Goal: Task Accomplishment & Management: Use online tool/utility

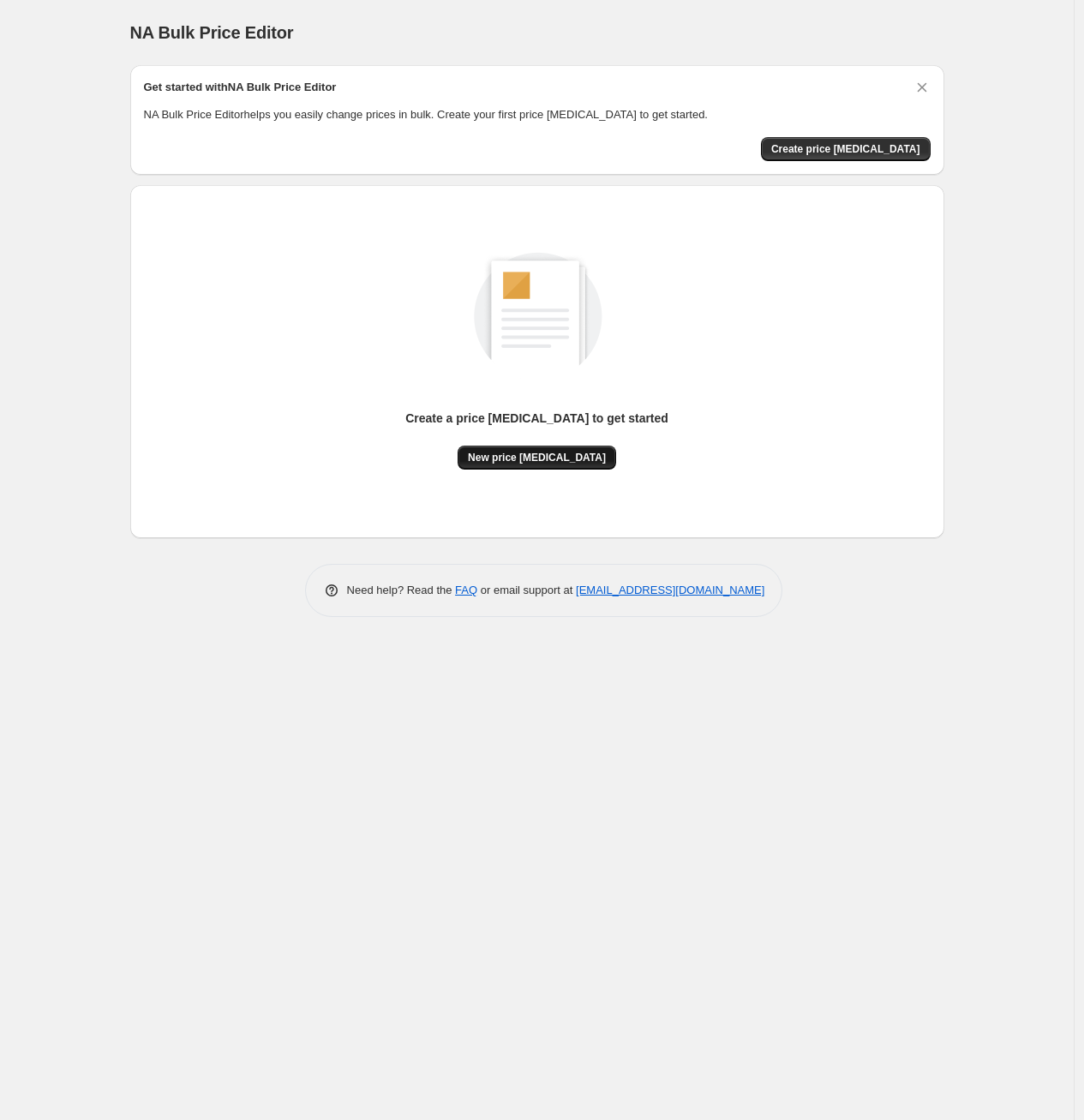
click at [516, 462] on span "New price [MEDICAL_DATA]" at bounding box center [537, 457] width 138 height 13
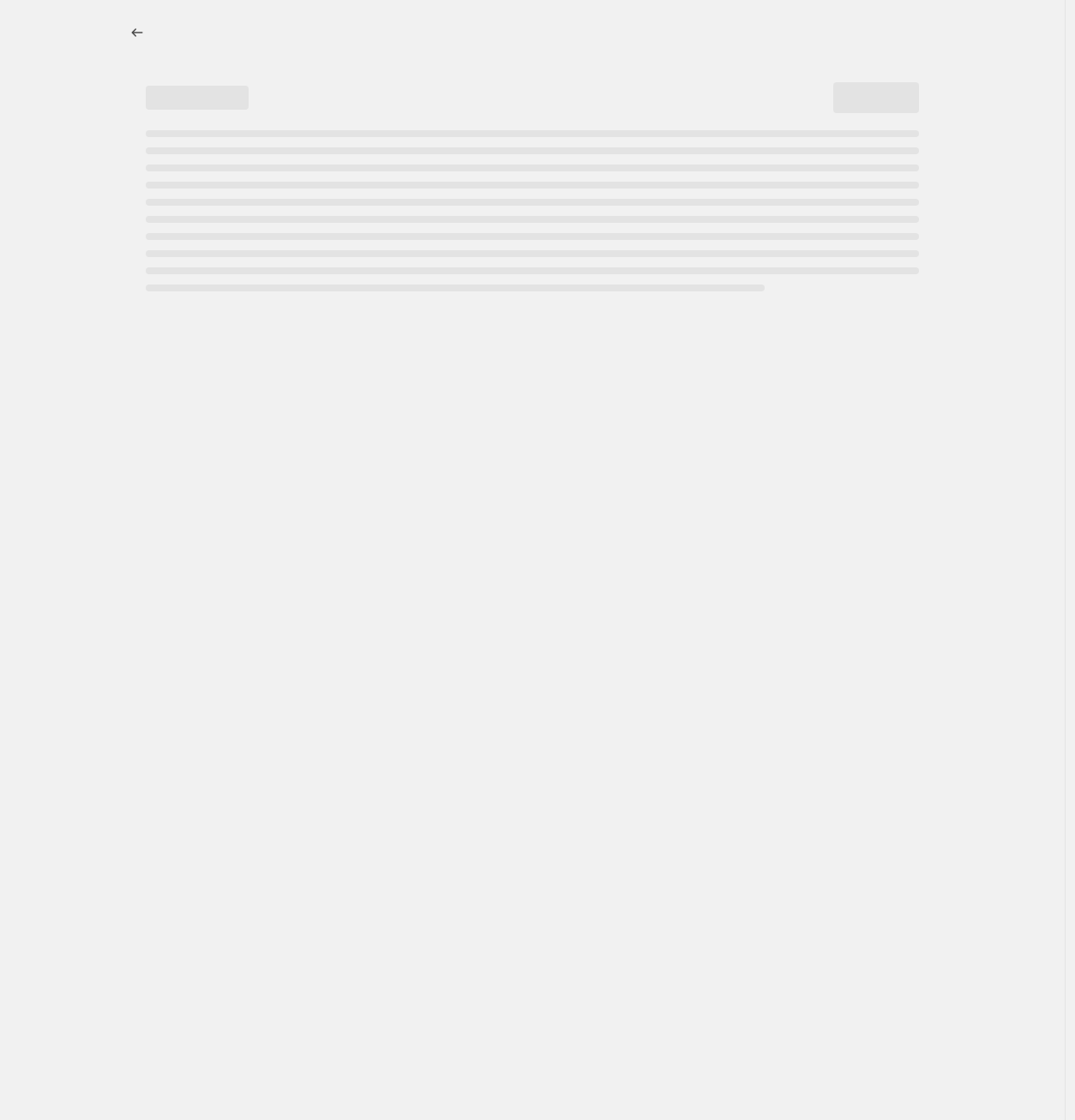
select select "percentage"
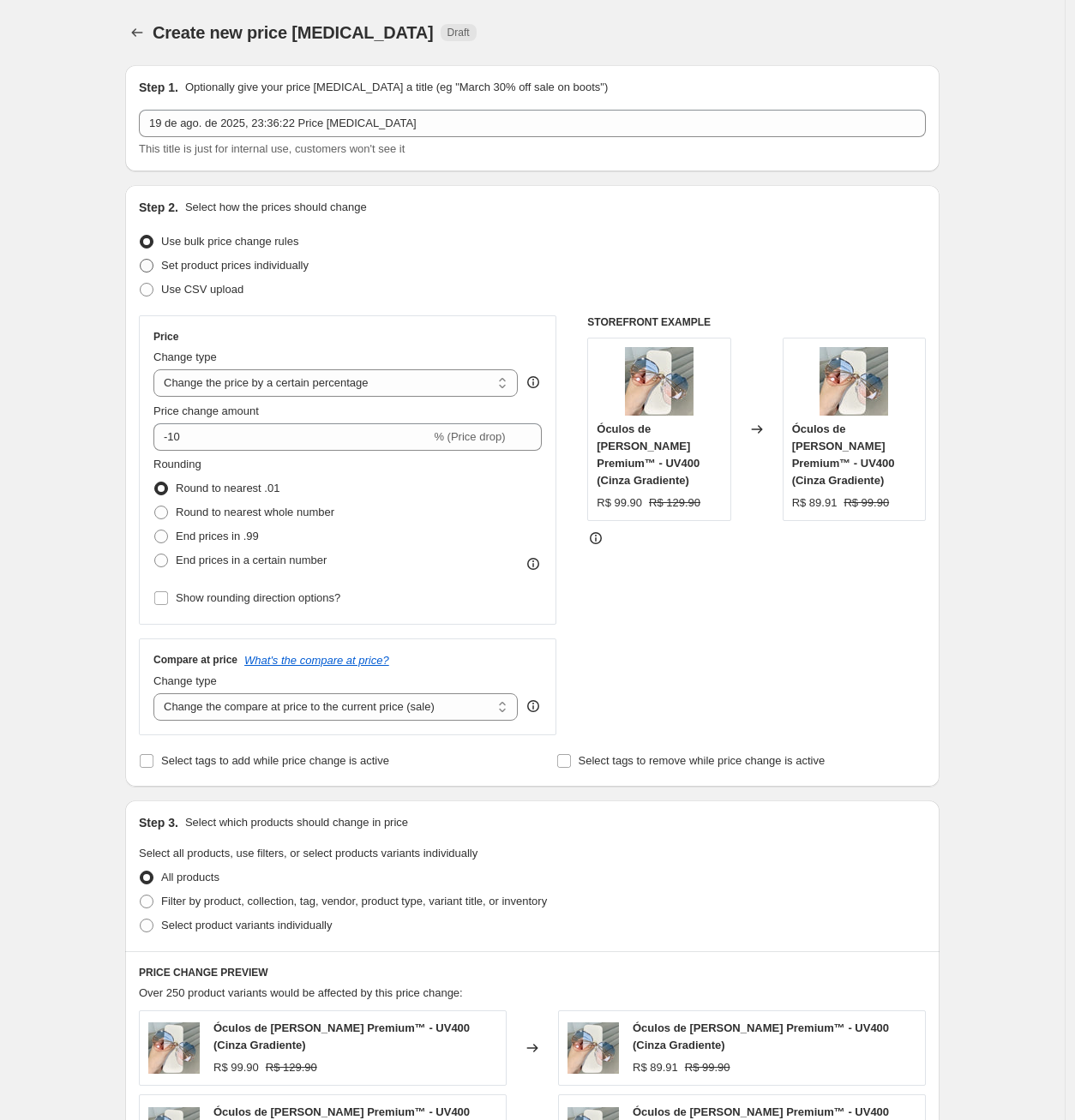
click at [269, 268] on span "Set product prices individually" at bounding box center [235, 265] width 147 height 13
click at [141, 259] on input "Set product prices individually" at bounding box center [140, 259] width 1 height 1
radio input "true"
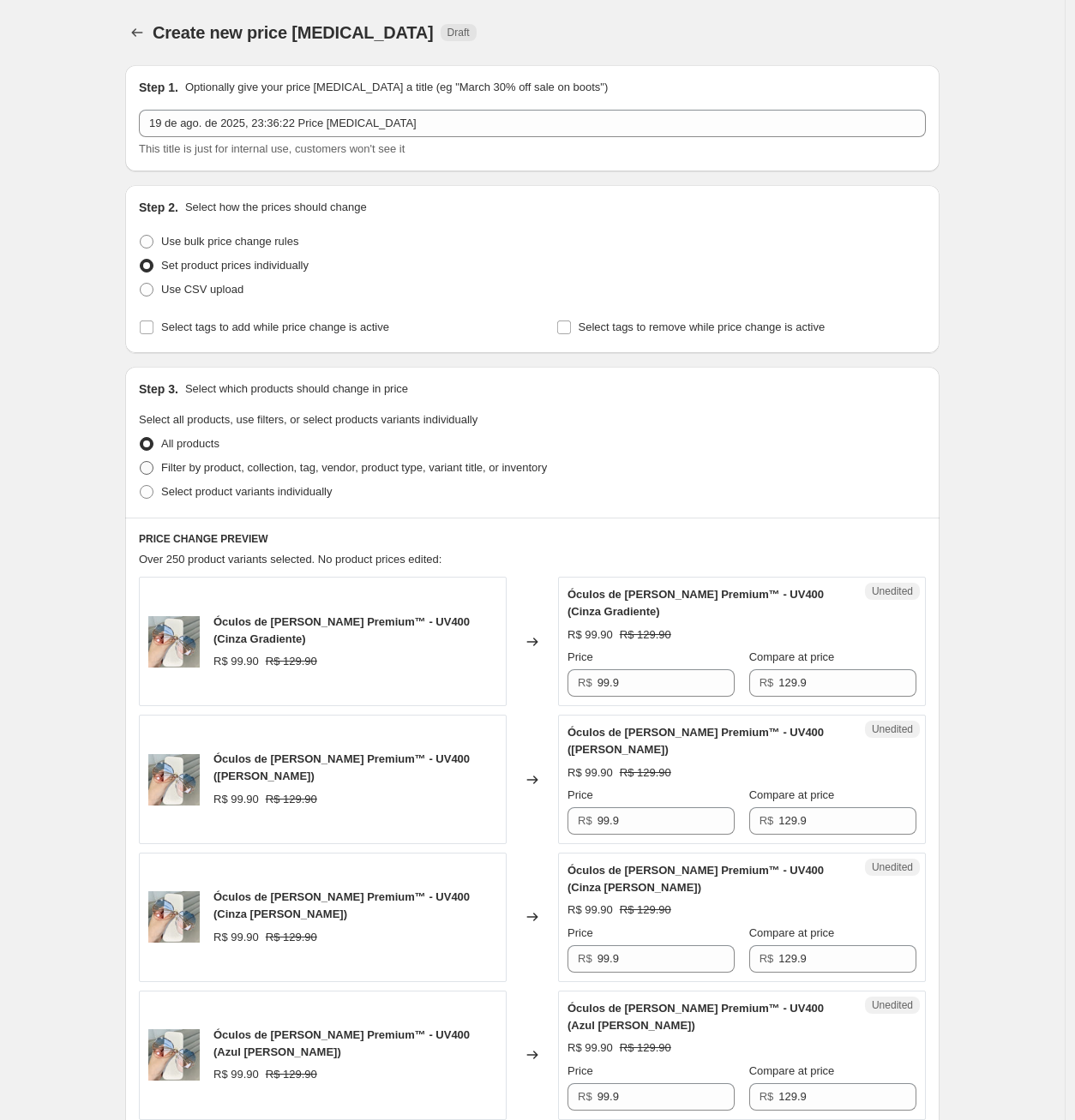
click at [153, 470] on span at bounding box center [146, 467] width 13 height 13
click at [141, 462] on input "Filter by product, collection, tag, vendor, product type, variant title, or inv…" at bounding box center [140, 461] width 1 height 1
radio input "true"
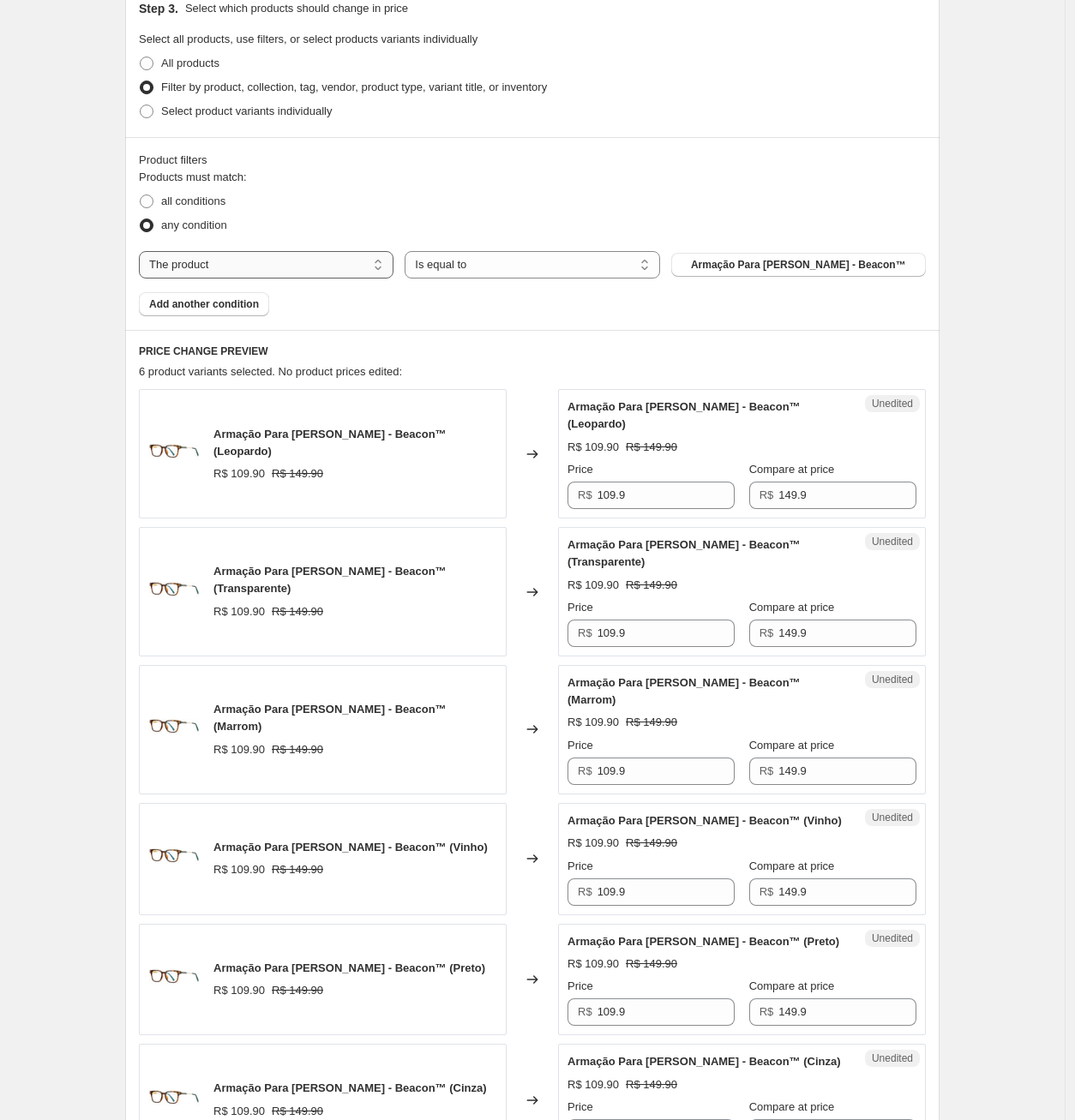
scroll to position [285, 0]
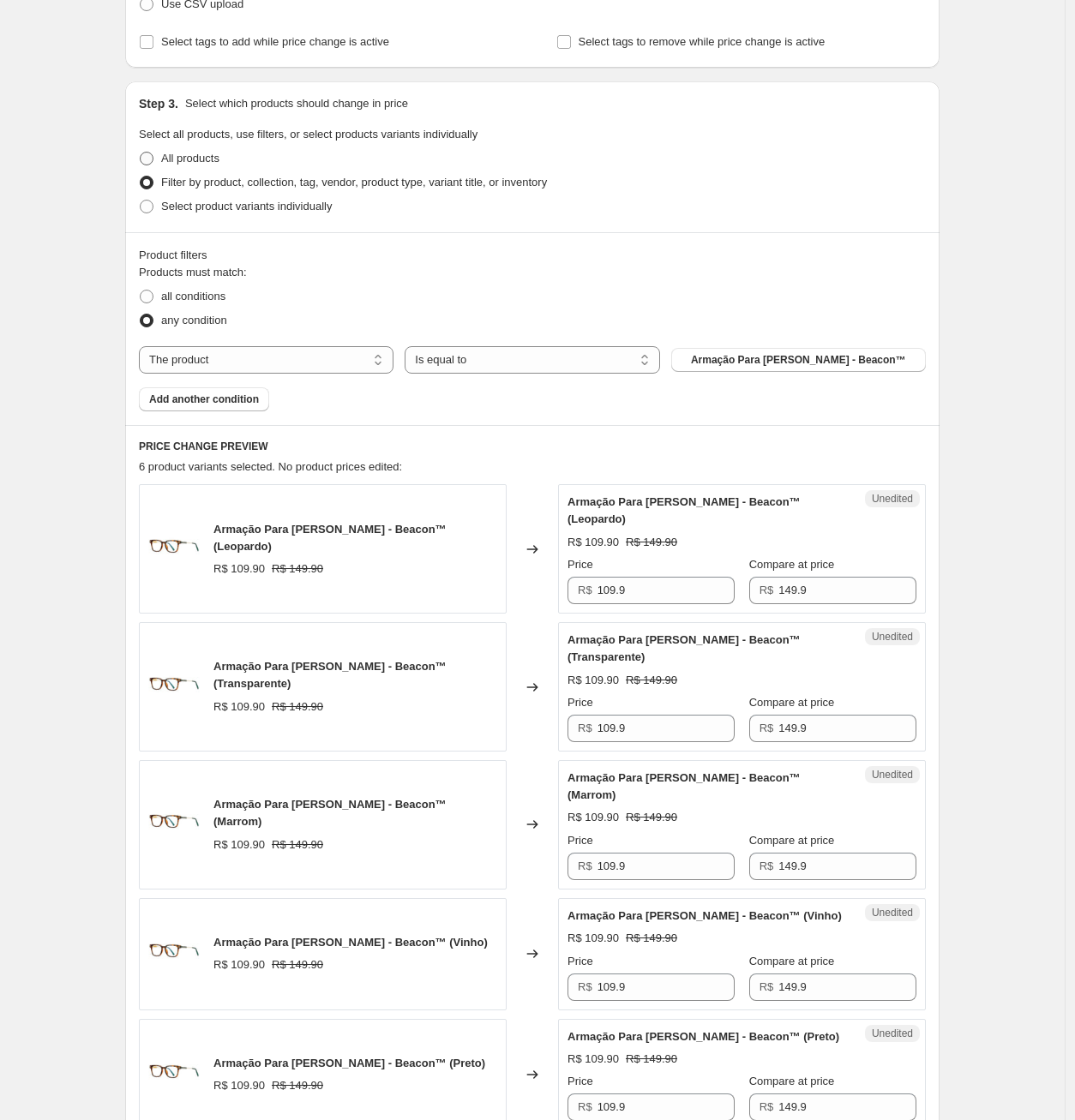
click at [151, 165] on span at bounding box center [146, 158] width 15 height 15
click at [141, 152] on input "All products" at bounding box center [140, 151] width 1 height 1
radio input "true"
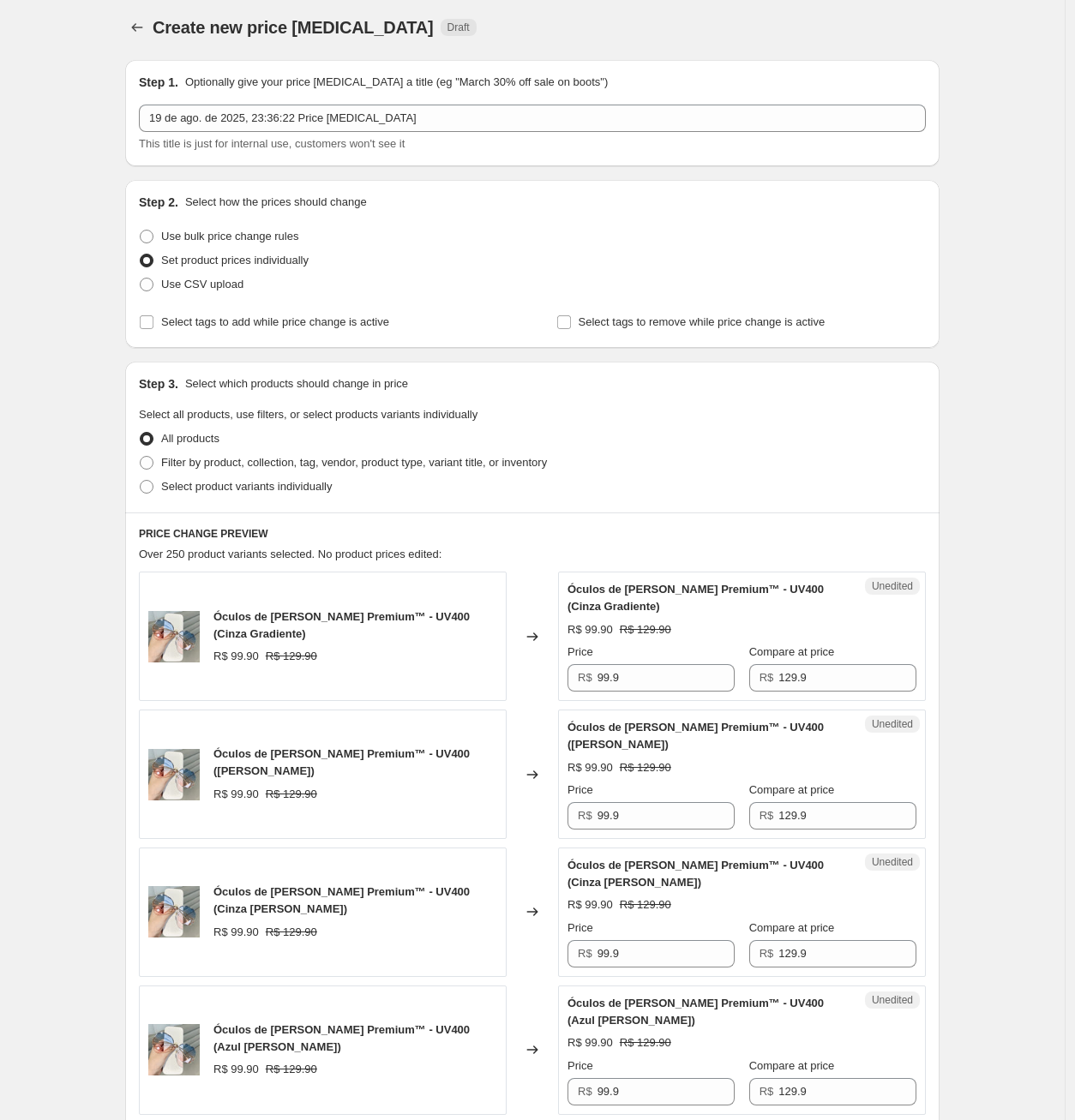
scroll to position [0, 0]
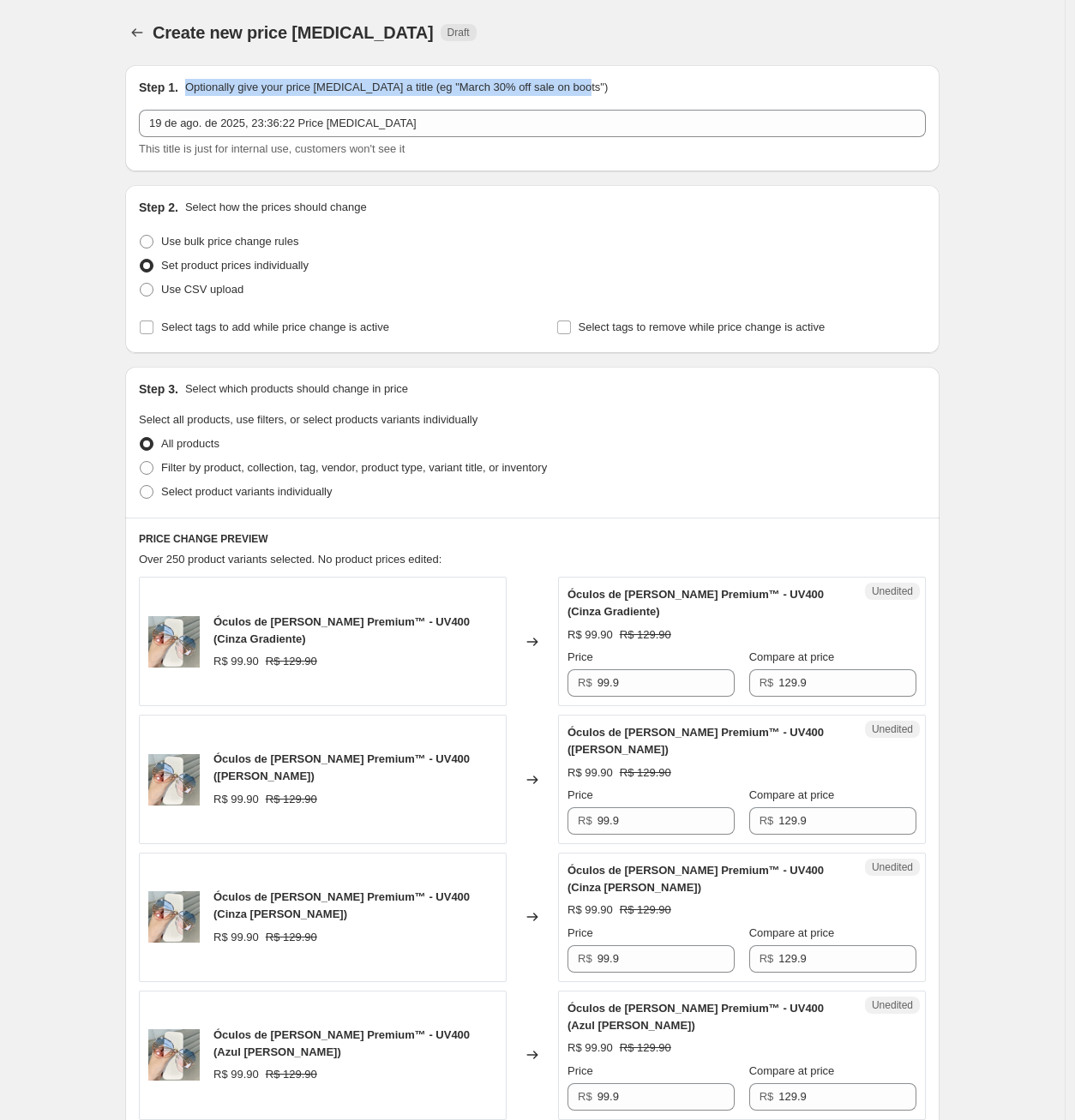
drag, startPoint x: 614, startPoint y: 82, endPoint x: 192, endPoint y: 87, distance: 422.0
click at [192, 87] on div "Step 1. Optionally give your price [MEDICAL_DATA] a title (eg "March 30% off sa…" at bounding box center [532, 87] width 787 height 17
click at [181, 56] on div at bounding box center [181, 56] width 0 height 0
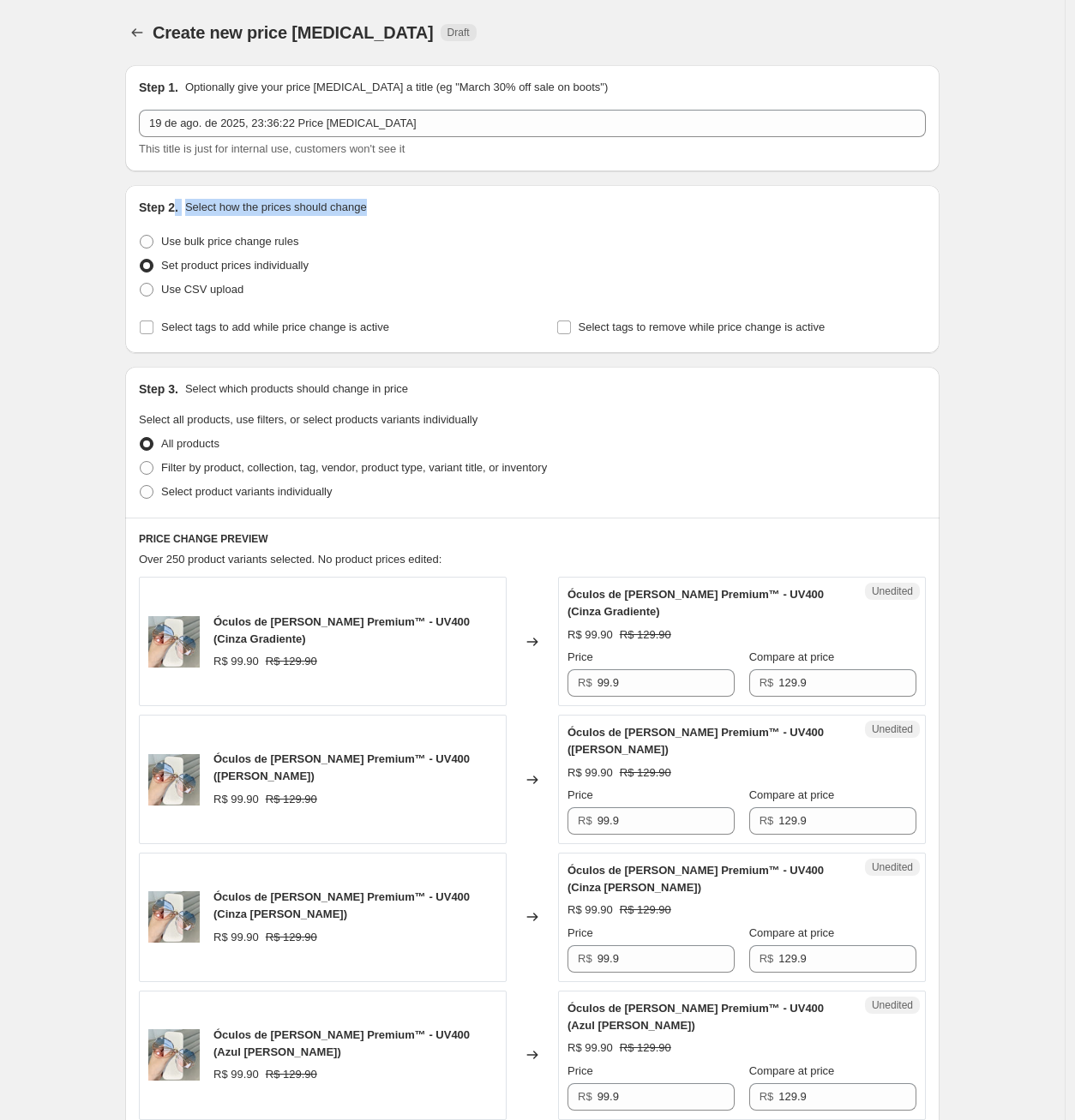
drag, startPoint x: 441, startPoint y: 207, endPoint x: 176, endPoint y: 206, distance: 265.0
click at [176, 206] on div "Step 2. Select how the prices should change" at bounding box center [532, 207] width 787 height 17
click at [166, 174] on div at bounding box center [166, 174] width 0 height 0
drag, startPoint x: 298, startPoint y: 294, endPoint x: 165, endPoint y: 233, distance: 146.3
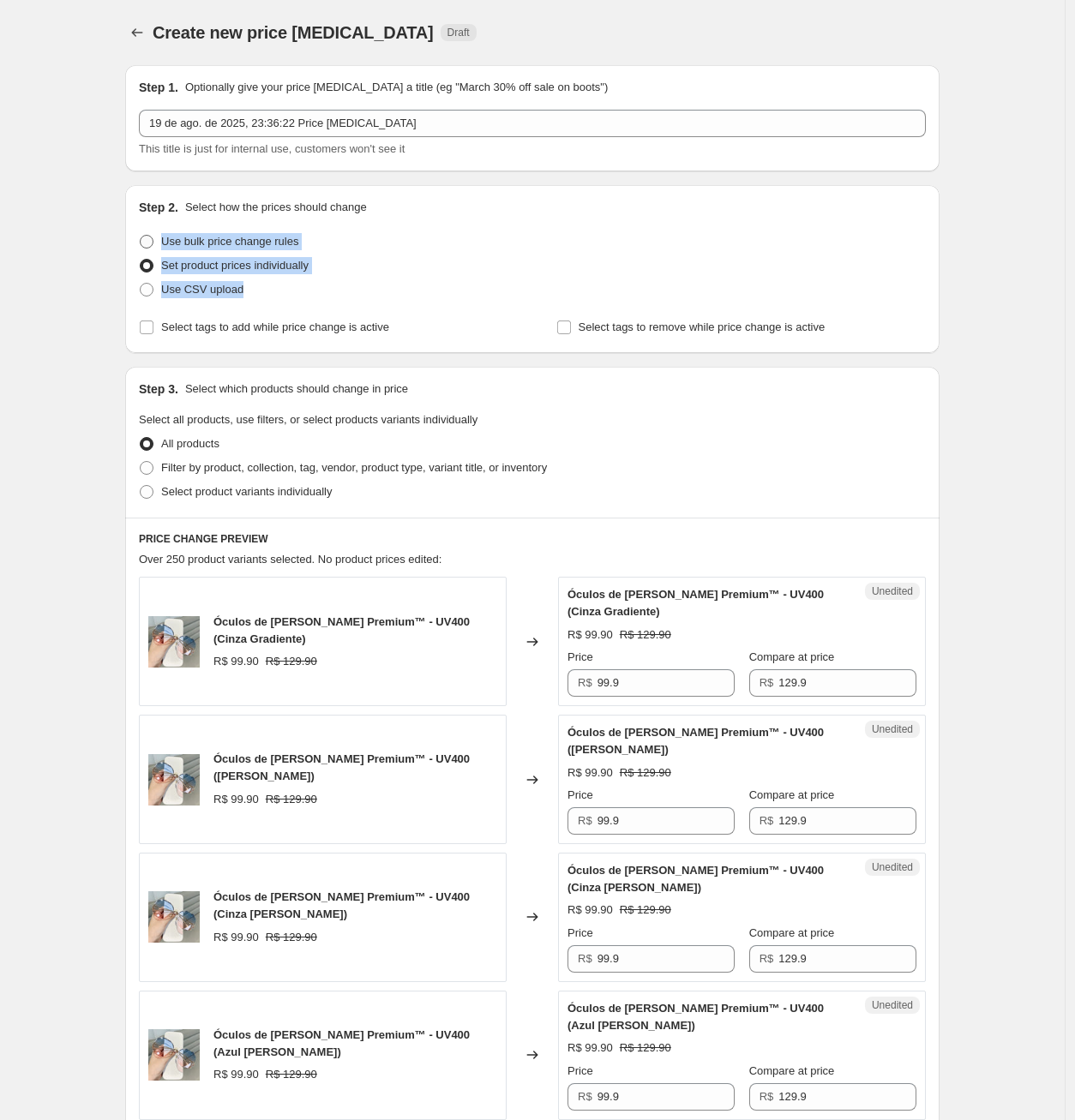
click at [165, 233] on ul "Use bulk price change rules Set product prices individually Use CSV upload" at bounding box center [532, 265] width 787 height 72
click at [153, 210] on div at bounding box center [153, 210] width 0 height 0
drag, startPoint x: 120, startPoint y: 345, endPoint x: 243, endPoint y: 352, distance: 123.2
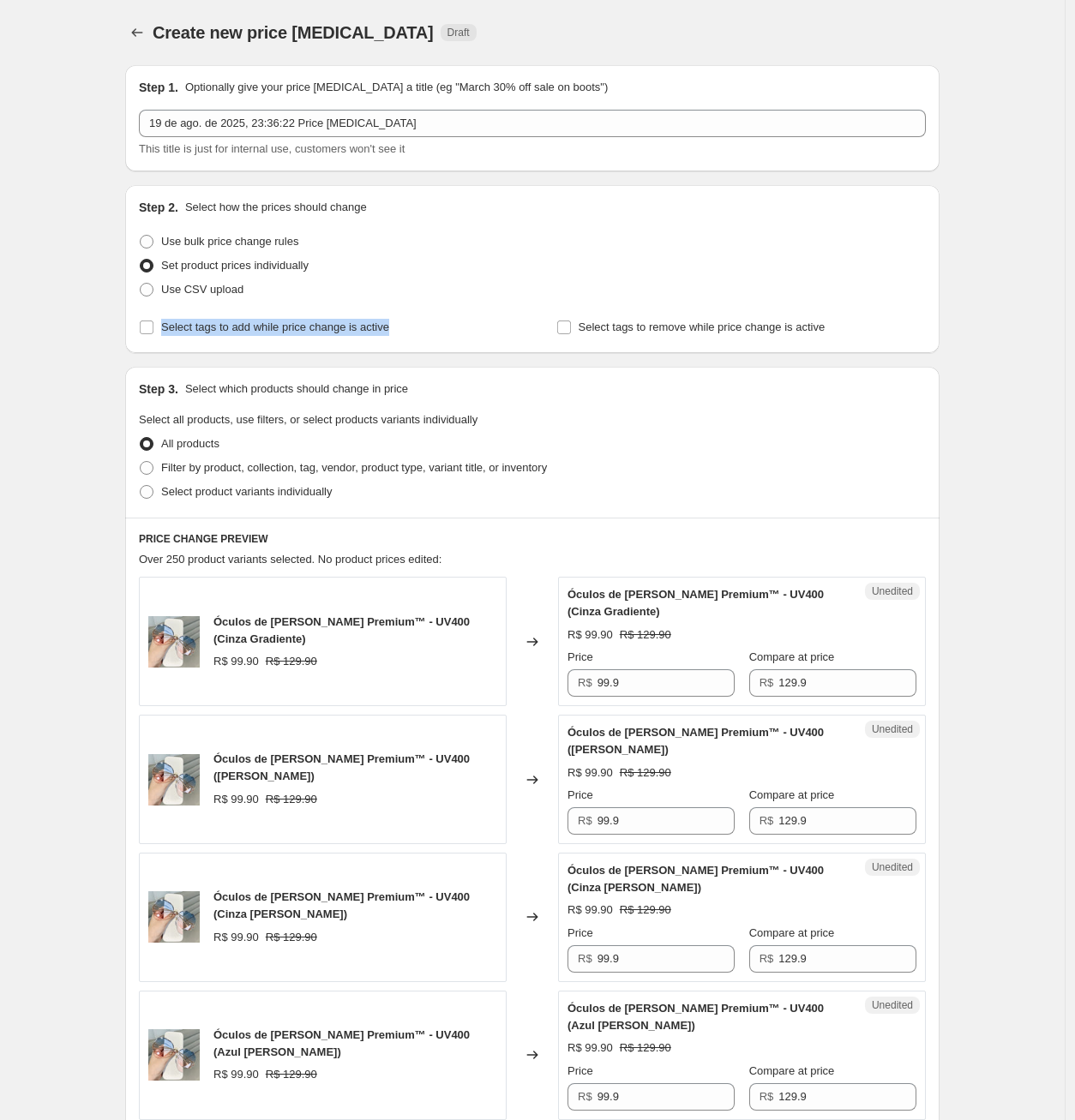
click at [231, 336] on div at bounding box center [231, 336] width 0 height 0
drag, startPoint x: 773, startPoint y: 321, endPoint x: 561, endPoint y: 325, distance: 212.0
click at [561, 323] on div "Select tags to remove while price change is active" at bounding box center [740, 327] width 369 height 24
click at [549, 296] on div at bounding box center [549, 296] width 0 height 0
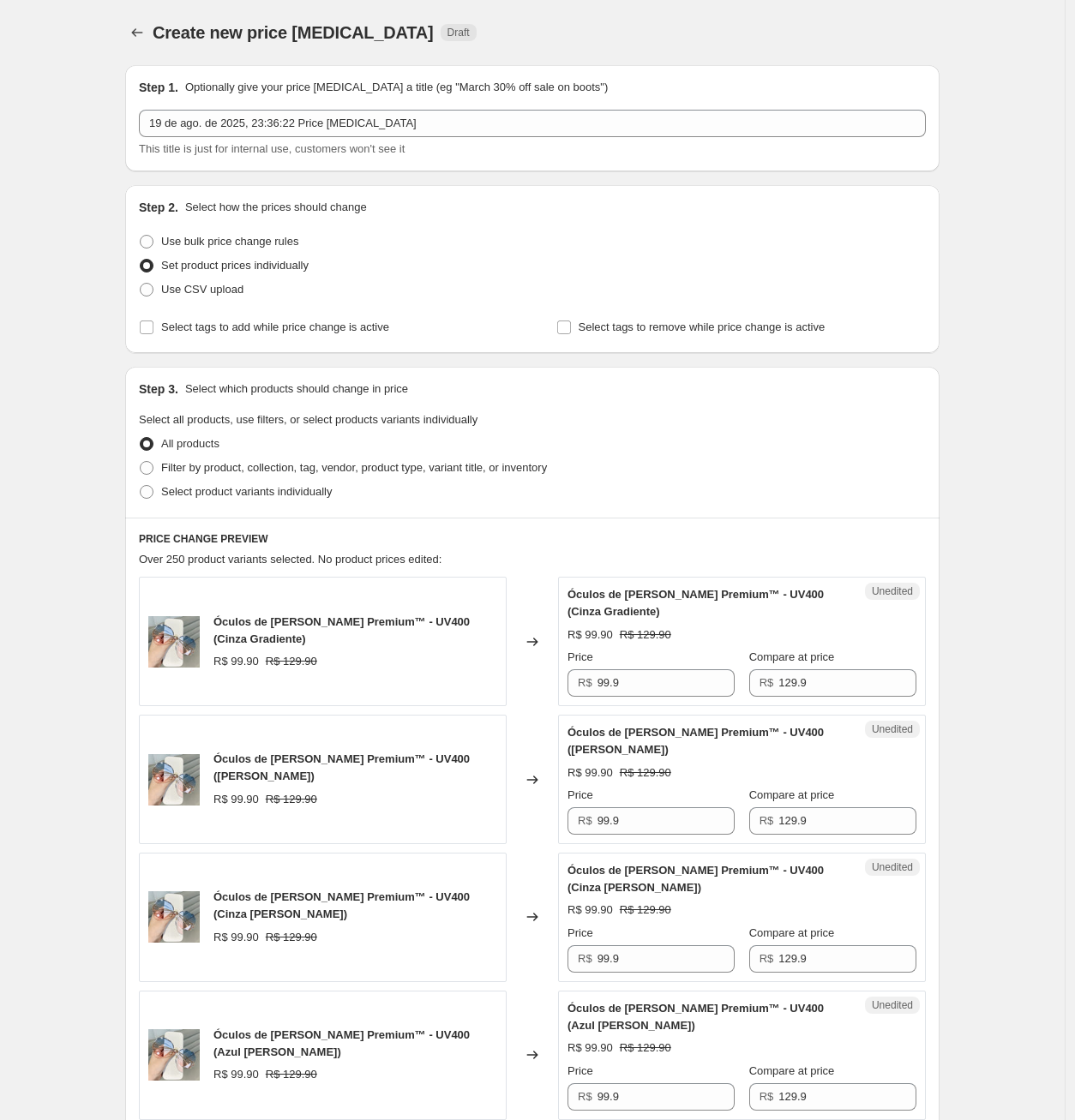
click at [147, 329] on input "Select tags to add while price change is active" at bounding box center [146, 327] width 13 height 13
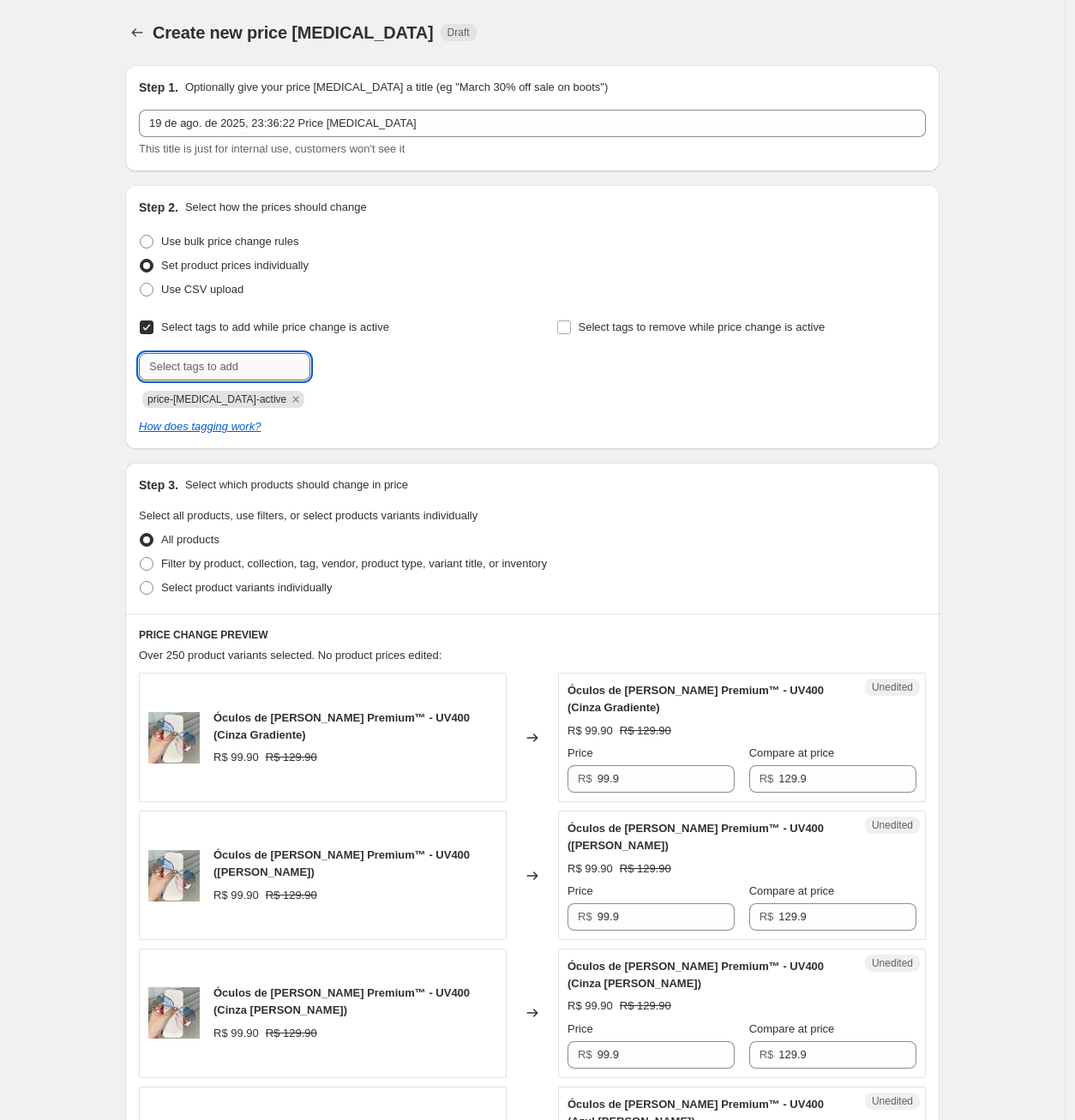
click at [168, 353] on input "text" at bounding box center [225, 367] width 172 height 27
click at [153, 324] on input "Select tags to add while price change is active" at bounding box center [146, 327] width 13 height 13
checkbox input "false"
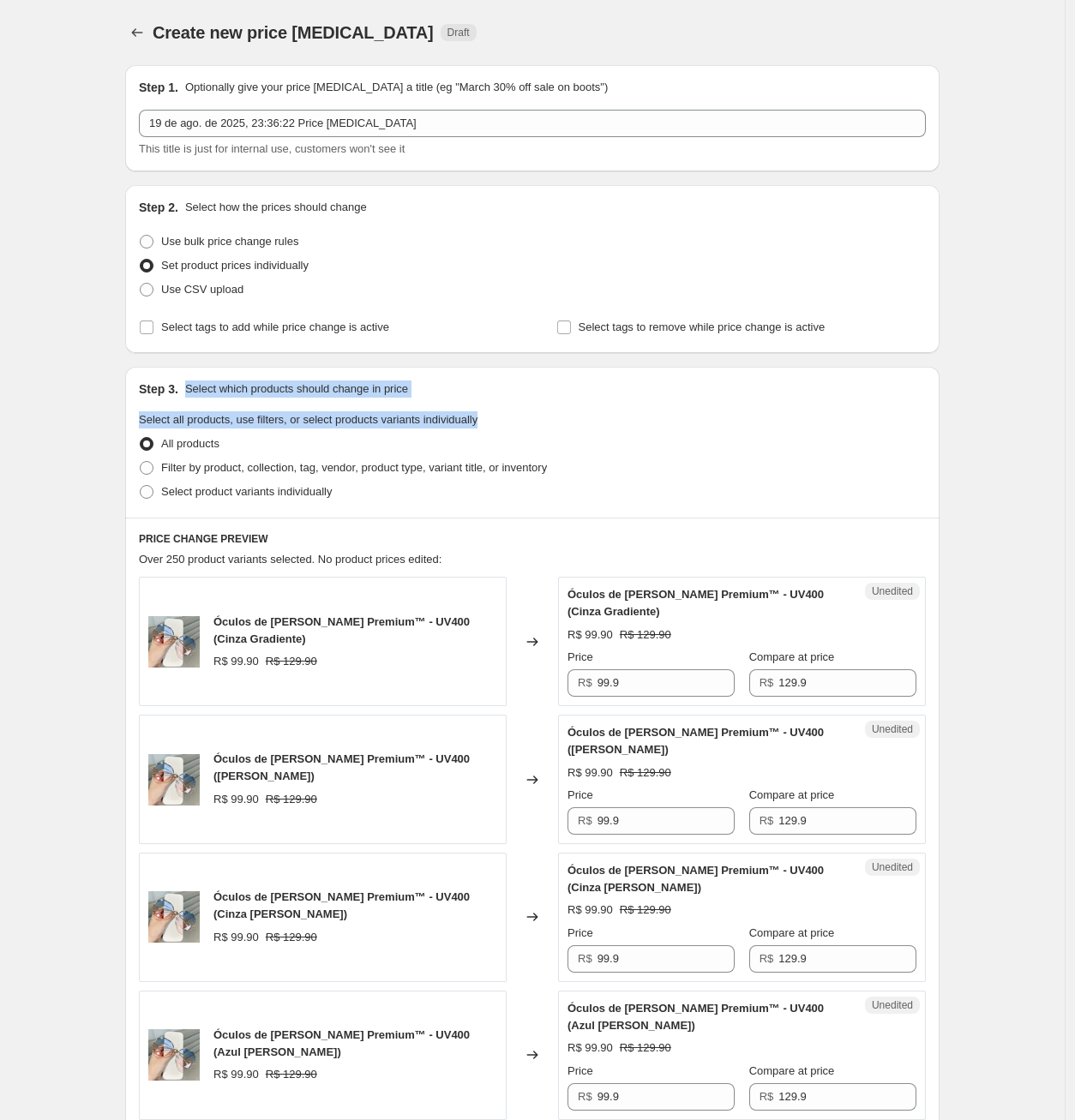
drag, startPoint x: 390, startPoint y: 399, endPoint x: 185, endPoint y: 372, distance: 206.8
click at [185, 372] on div "Step 3. Select which products should change in price Select all products, use f…" at bounding box center [532, 442] width 815 height 151
click at [174, 358] on div at bounding box center [174, 358] width 0 height 0
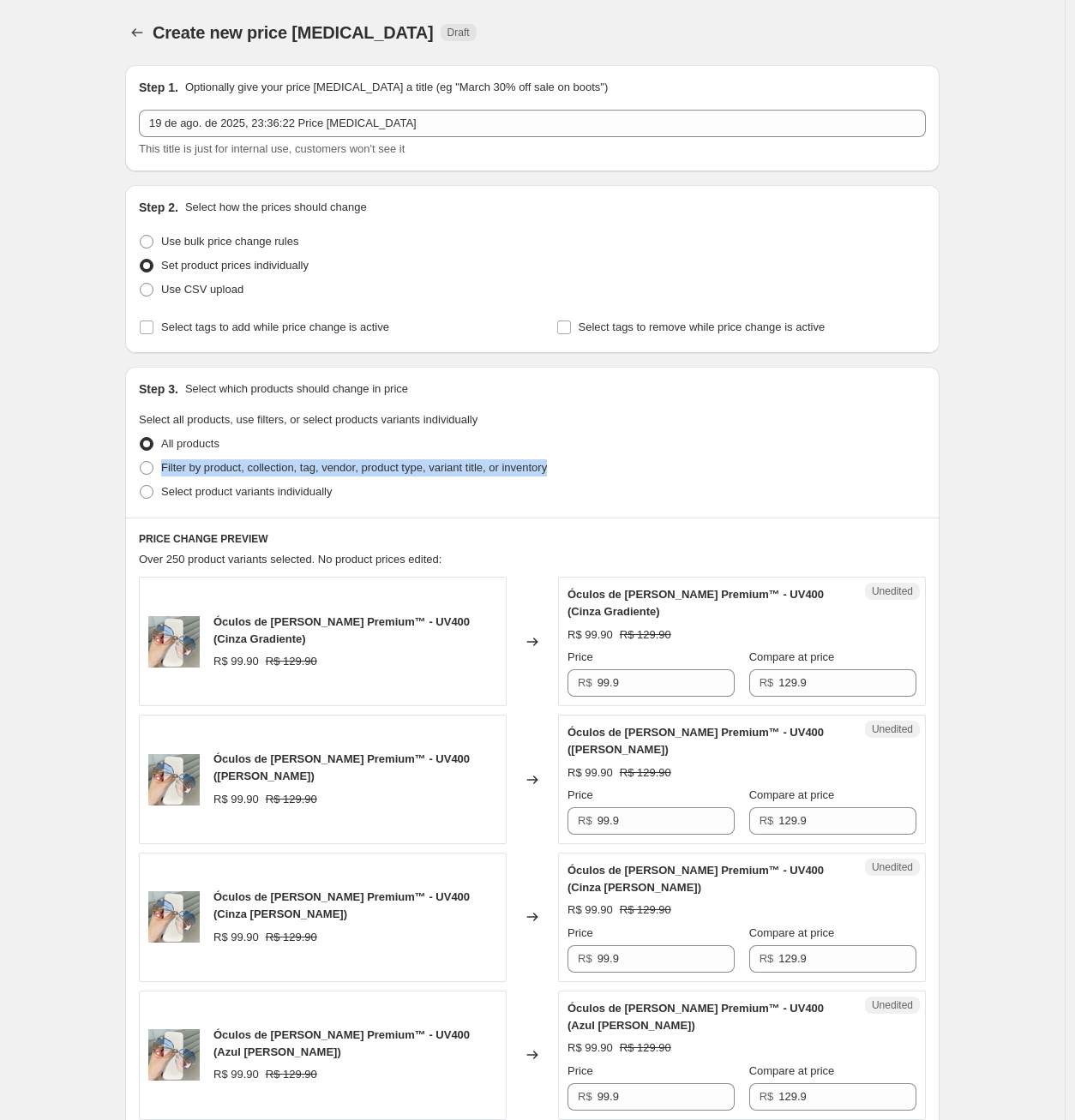
drag, startPoint x: 595, startPoint y: 470, endPoint x: 304, endPoint y: 448, distance: 291.8
click at [304, 448] on ul "All products Filter by product, collection, tag, vendor, product type, variant …" at bounding box center [532, 467] width 787 height 72
click at [374, 496] on div "Select product variants individually" at bounding box center [532, 491] width 787 height 24
drag, startPoint x: 377, startPoint y: 498, endPoint x: 163, endPoint y: 438, distance: 222.3
click at [163, 438] on ul "All products Filter by product, collection, tag, vendor, product type, variant …" at bounding box center [532, 467] width 787 height 72
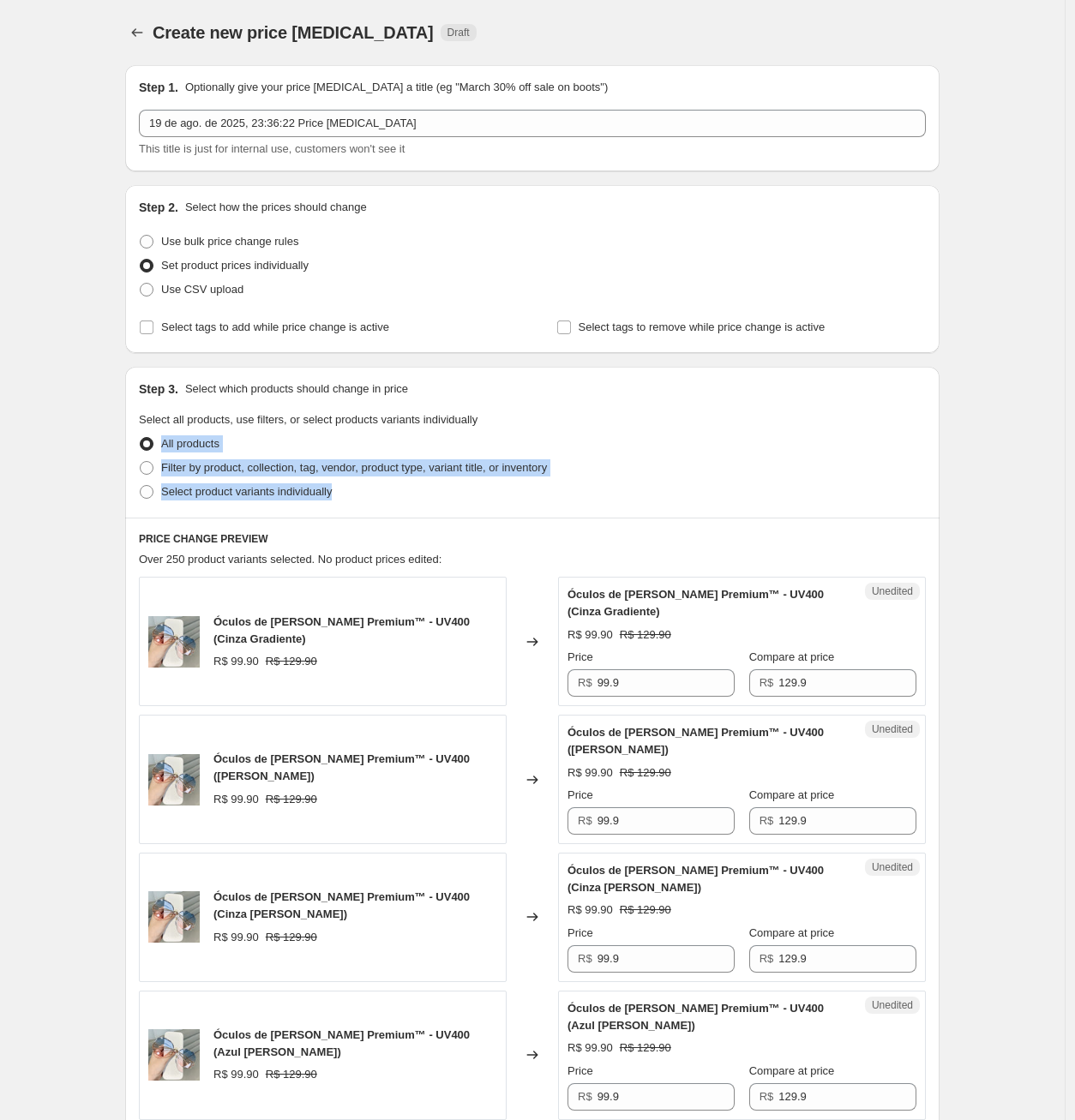
click at [151, 413] on div at bounding box center [151, 413] width 0 height 0
click at [153, 461] on span at bounding box center [146, 467] width 13 height 13
click at [141, 461] on input "Filter by product, collection, tag, vendor, product type, variant title, or inv…" at bounding box center [140, 461] width 1 height 1
radio input "true"
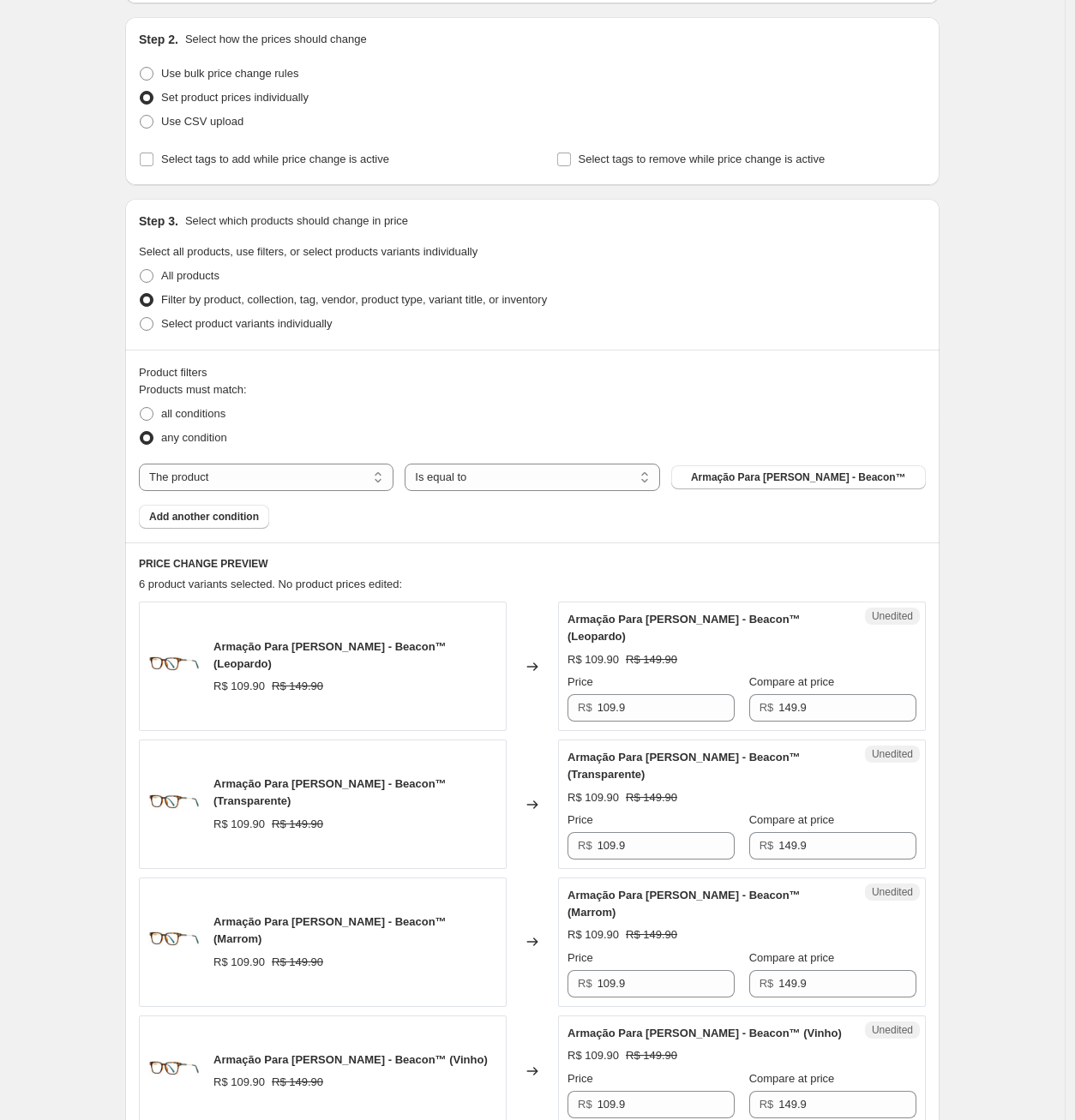
scroll to position [190, 0]
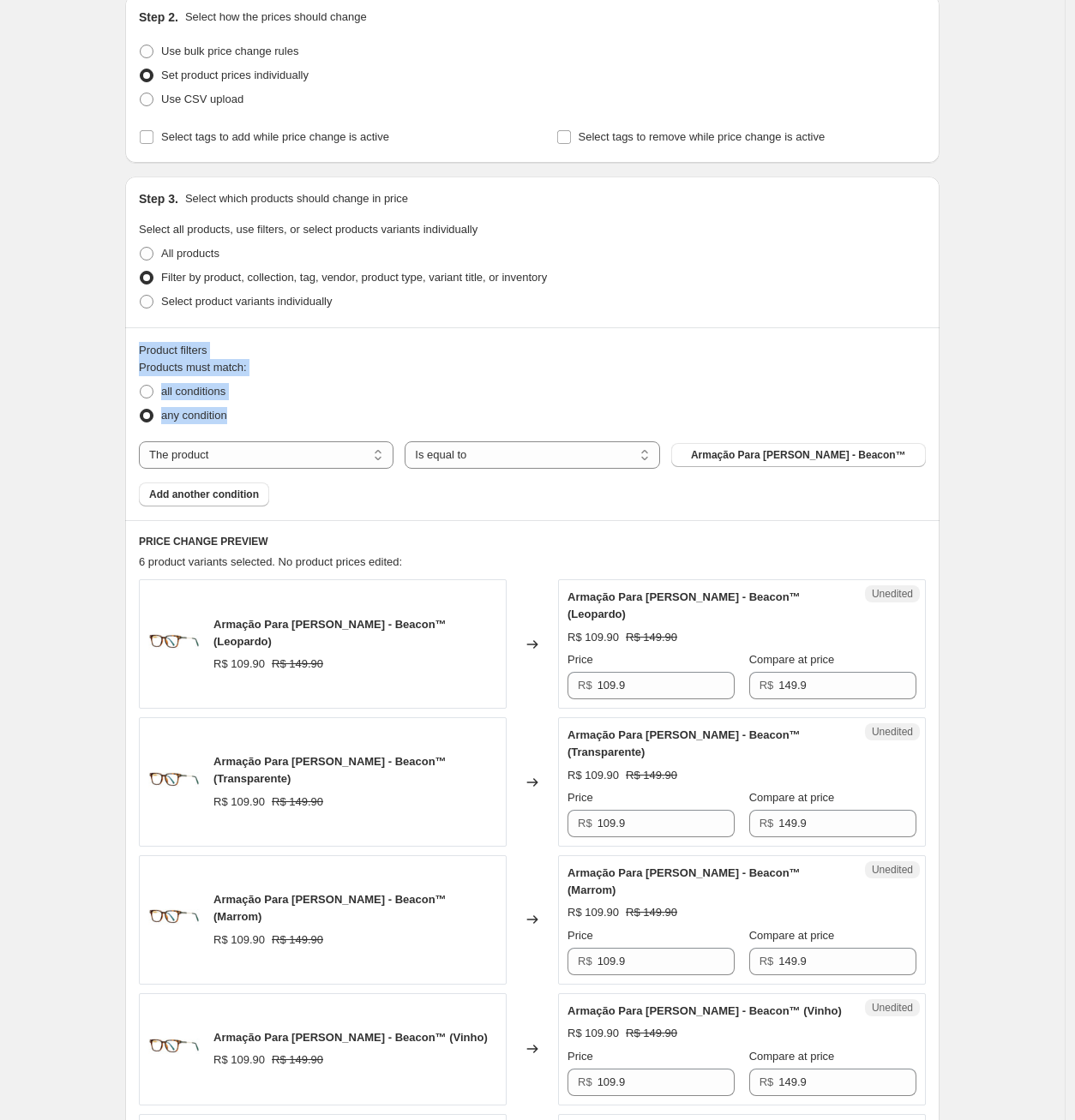
drag, startPoint x: 261, startPoint y: 418, endPoint x: 133, endPoint y: 339, distance: 150.4
click at [134, 339] on div "Product filters Products must match: all conditions any condition The product T…" at bounding box center [532, 424] width 815 height 193
click at [122, 319] on div at bounding box center [122, 319] width 0 height 0
click at [101, 365] on div "Create new price [MEDICAL_DATA]. This page is ready Create new price [MEDICAL_D…" at bounding box center [532, 737] width 1064 height 1854
click at [302, 628] on span "Armação Para [PERSON_NAME] - Beacon™ (Leopardo)" at bounding box center [329, 633] width 233 height 30
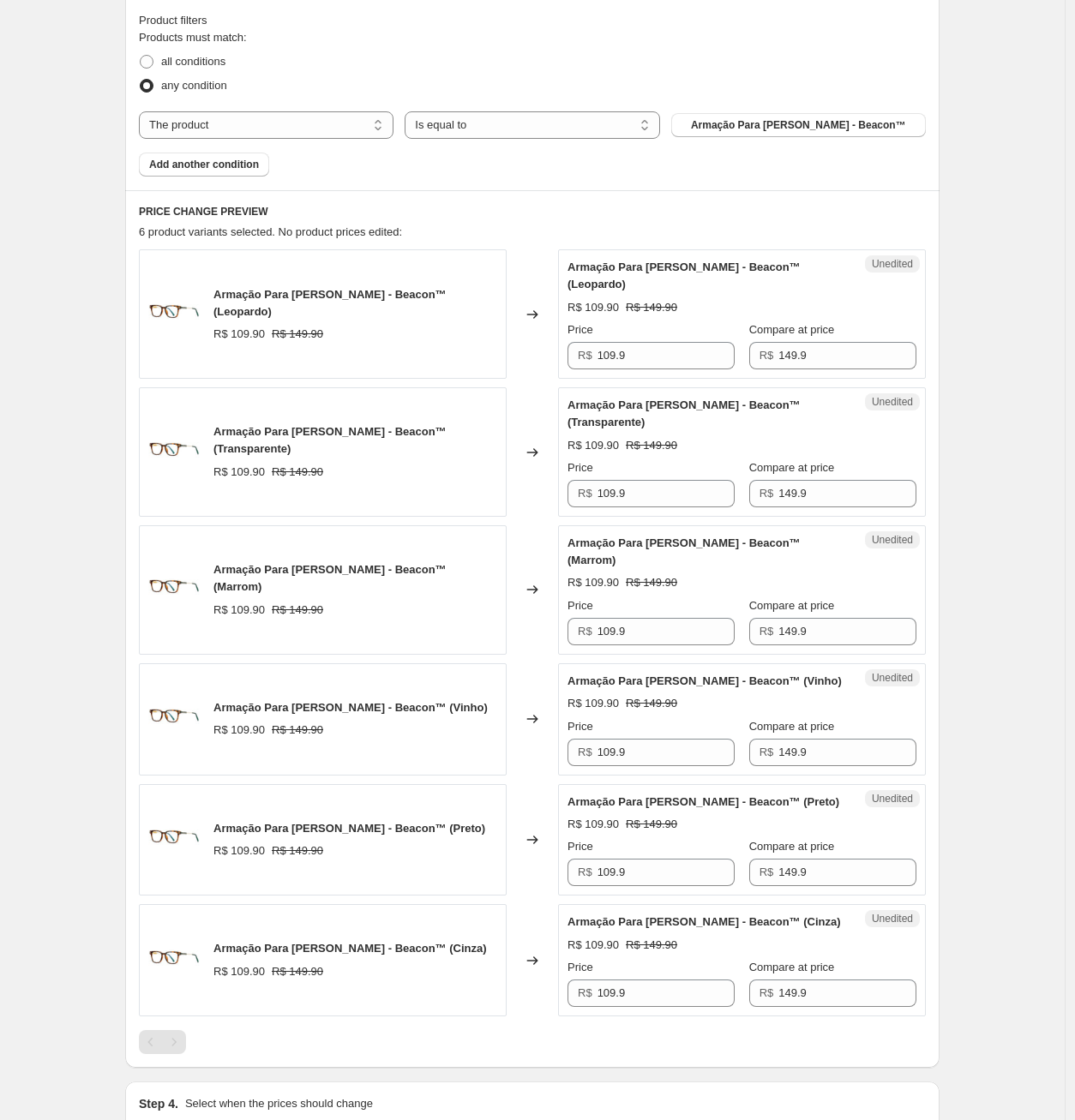
scroll to position [492, 0]
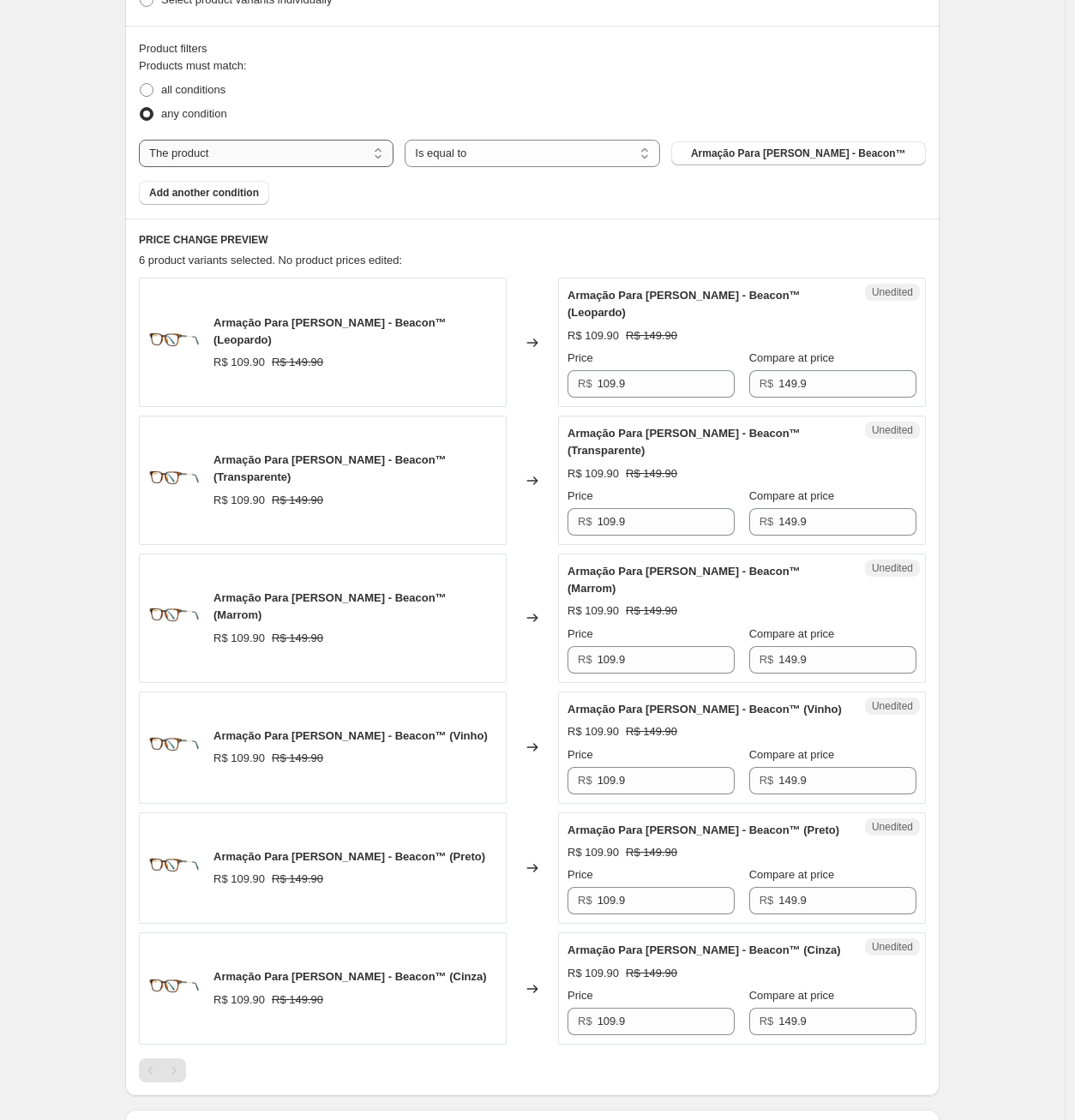
click at [350, 157] on select "The product The product's collection The product's tag The product's vendor The…" at bounding box center [266, 153] width 254 height 27
click at [464, 164] on select "Is equal to Is not equal to" at bounding box center [531, 153] width 254 height 27
click at [764, 152] on span "Armação Para [PERSON_NAME] - Beacon™" at bounding box center [798, 153] width 215 height 13
click at [757, 147] on span "Armação Para [PERSON_NAME] - Beacon™" at bounding box center [798, 153] width 215 height 13
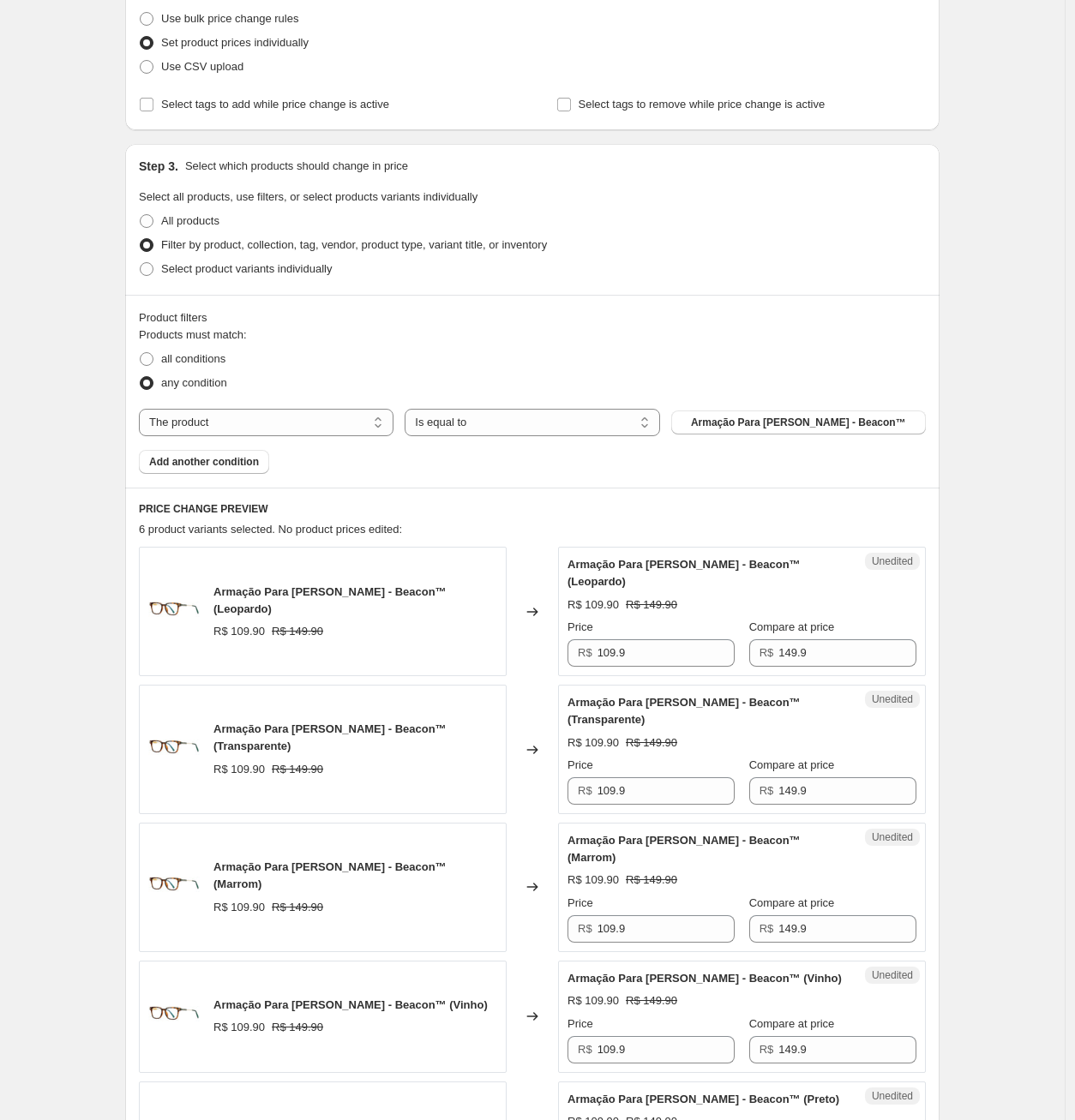
scroll to position [206, 0]
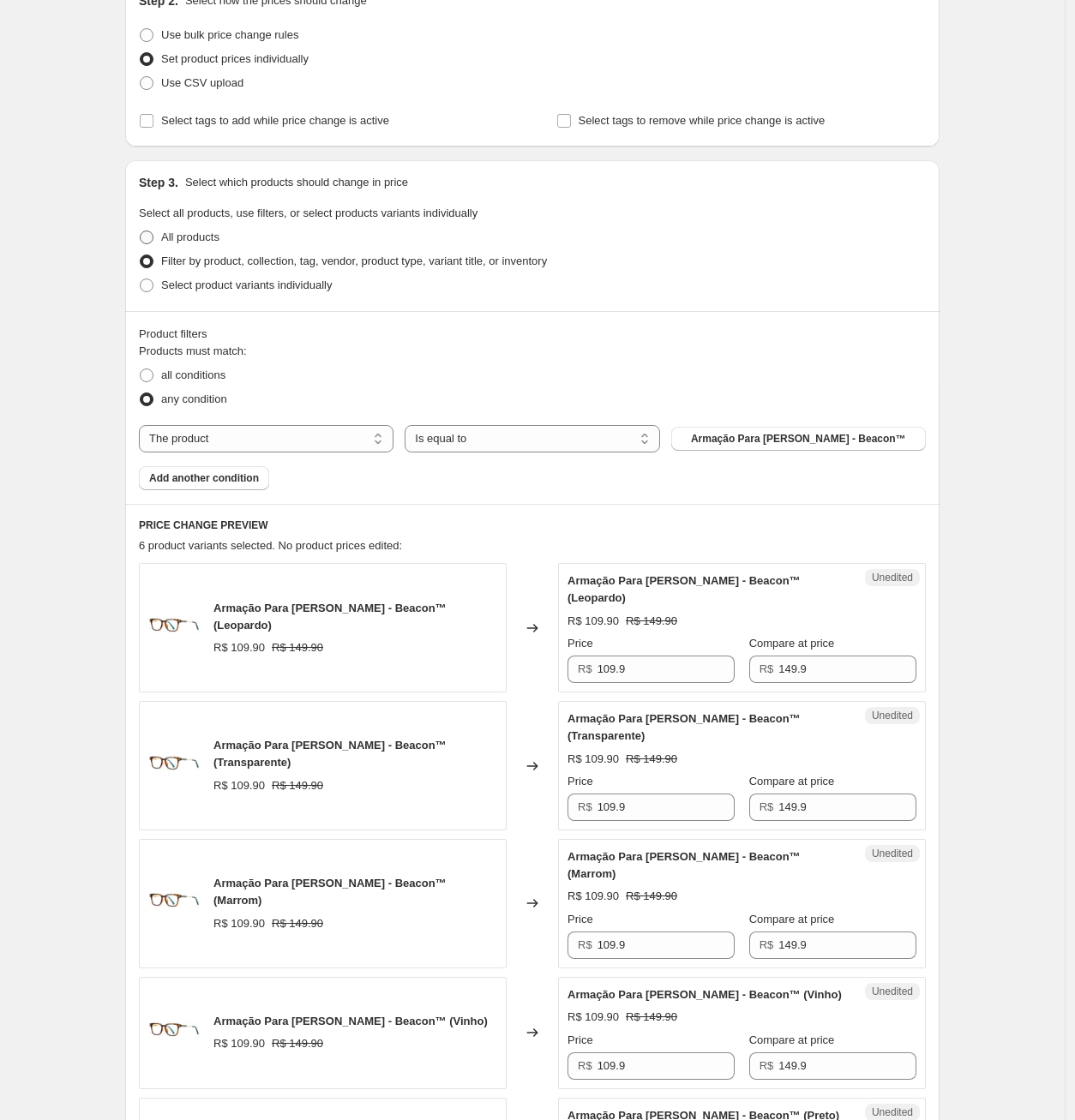
click at [153, 233] on span at bounding box center [146, 236] width 13 height 13
click at [141, 231] on input "All products" at bounding box center [140, 230] width 1 height 1
radio input "true"
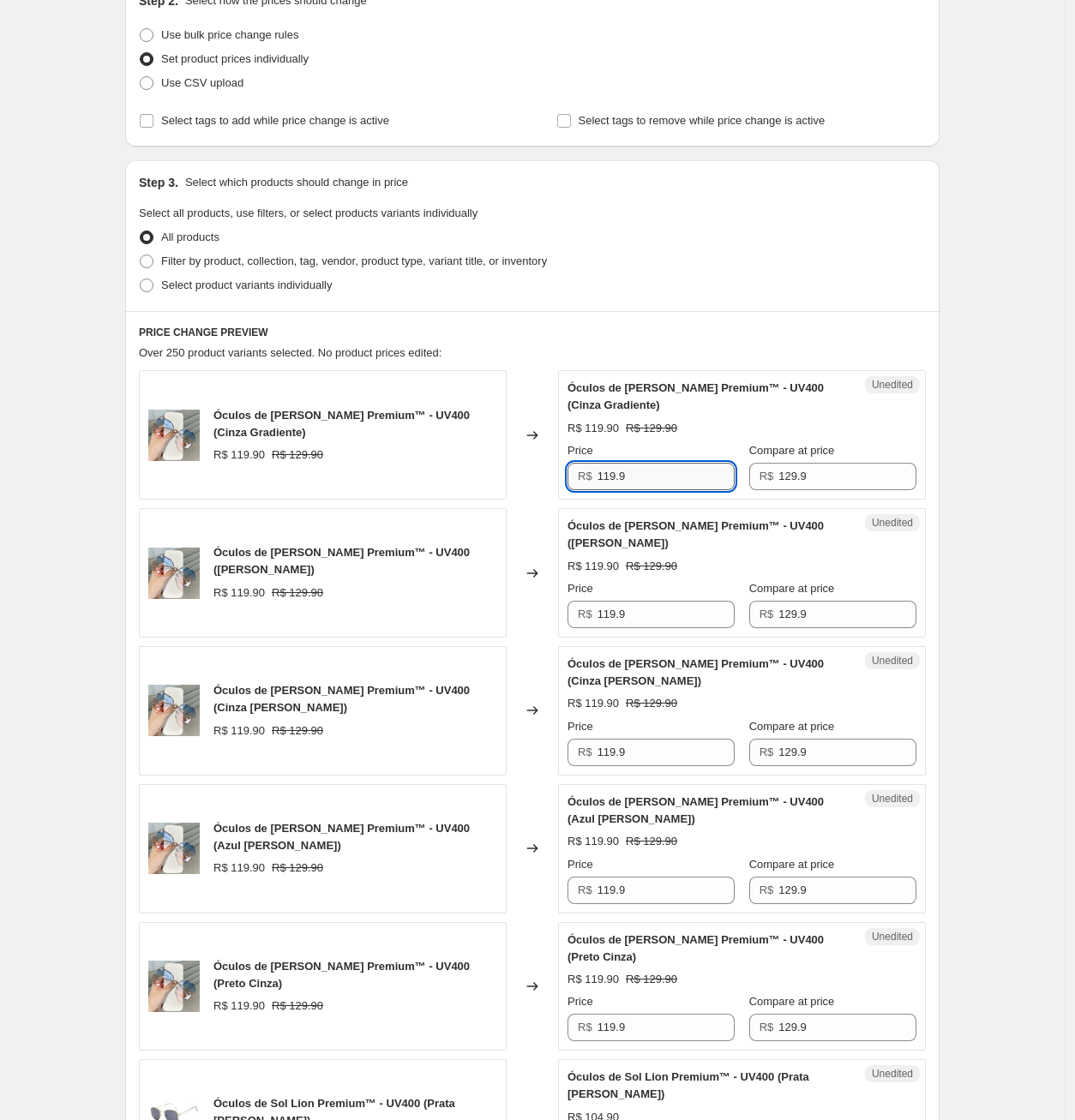
click at [609, 476] on input "119.9" at bounding box center [667, 476] width 138 height 27
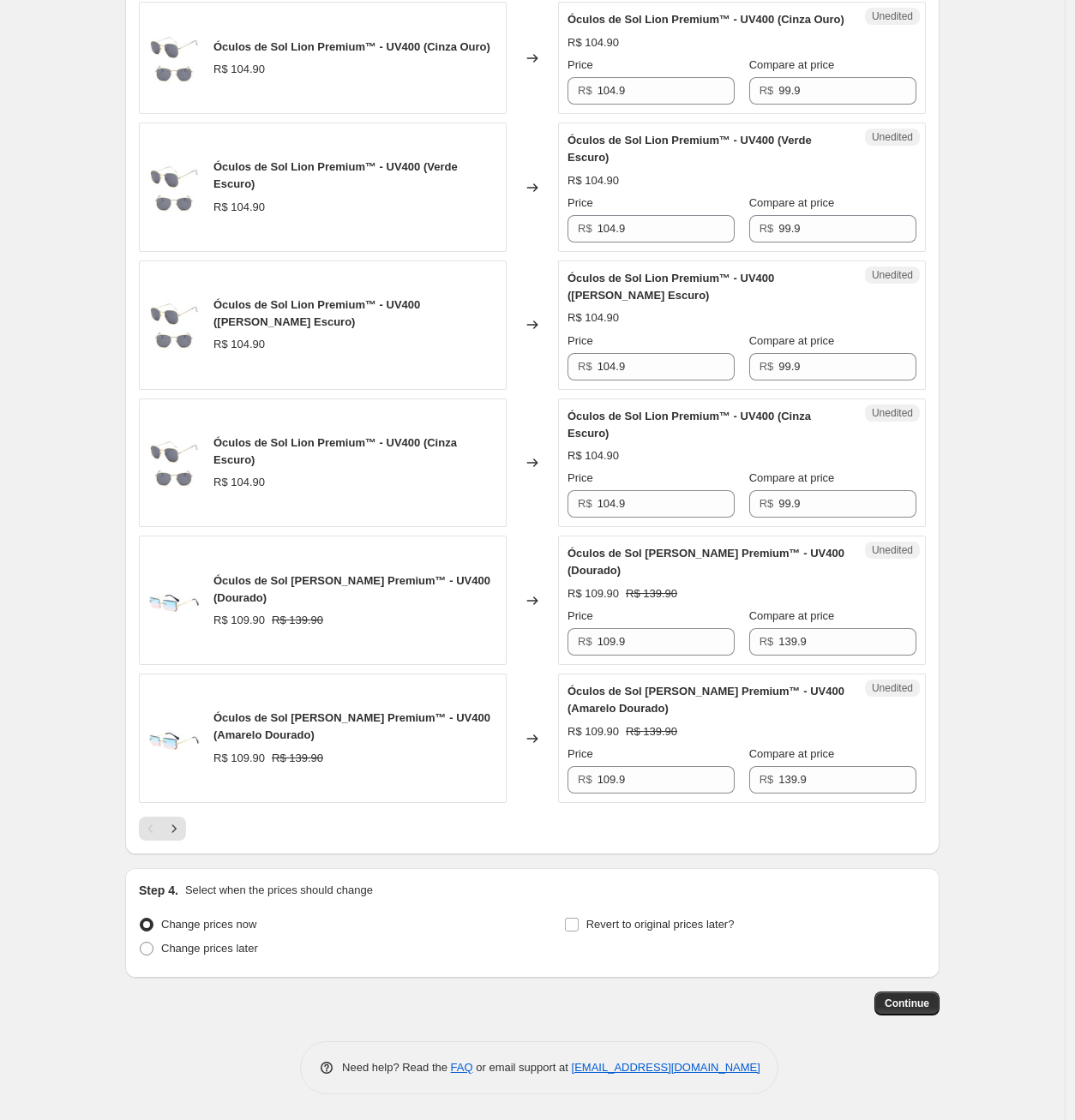
scroll to position [2490, 0]
drag, startPoint x: 409, startPoint y: 894, endPoint x: 187, endPoint y: 887, distance: 222.1
click at [187, 887] on div "Step 4. Select when the prices should change" at bounding box center [532, 890] width 787 height 17
click at [175, 862] on div at bounding box center [175, 862] width 0 height 0
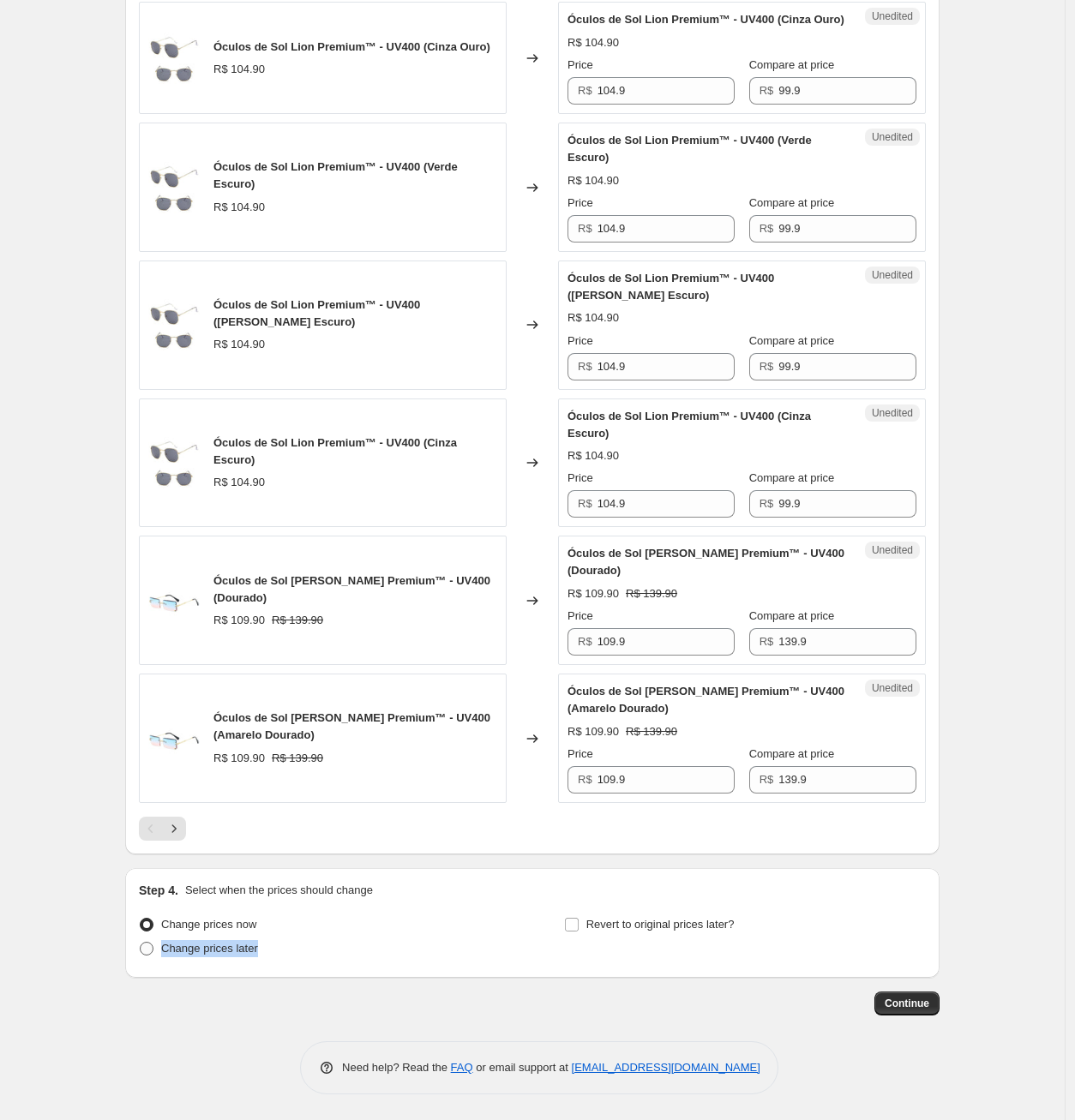
drag, startPoint x: 278, startPoint y: 954, endPoint x: 154, endPoint y: 953, distance: 124.0
click at [154, 953] on div "Change prices later" at bounding box center [320, 948] width 361 height 24
click at [143, 961] on div at bounding box center [143, 961] width 0 height 0
click at [654, 977] on div "Step 4. Select when the prices should change Change prices now Change prices la…" at bounding box center [532, 923] width 815 height 110
click at [154, 955] on span at bounding box center [146, 948] width 15 height 15
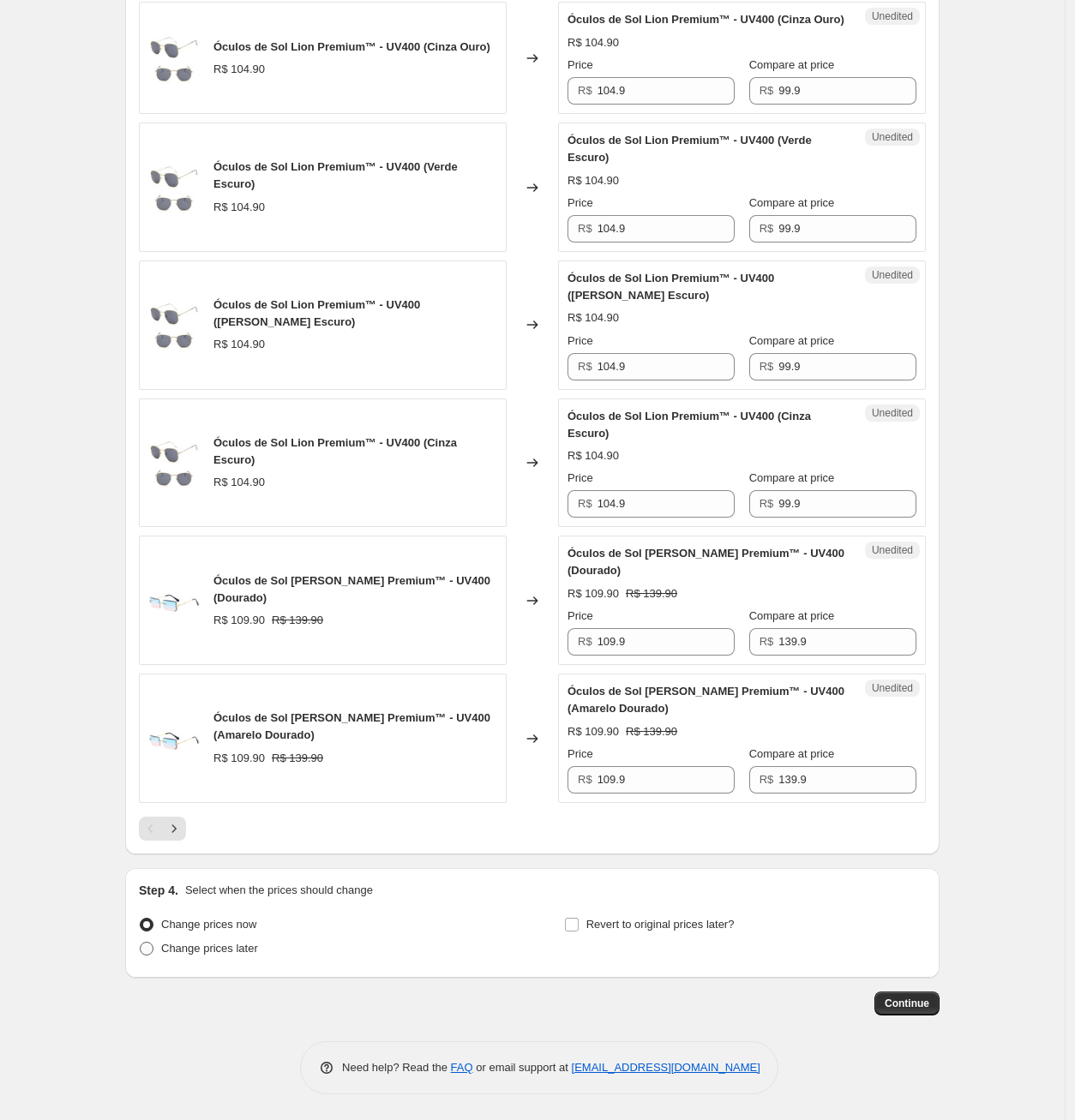
click at [141, 943] on input "Change prices later" at bounding box center [140, 942] width 1 height 1
radio input "true"
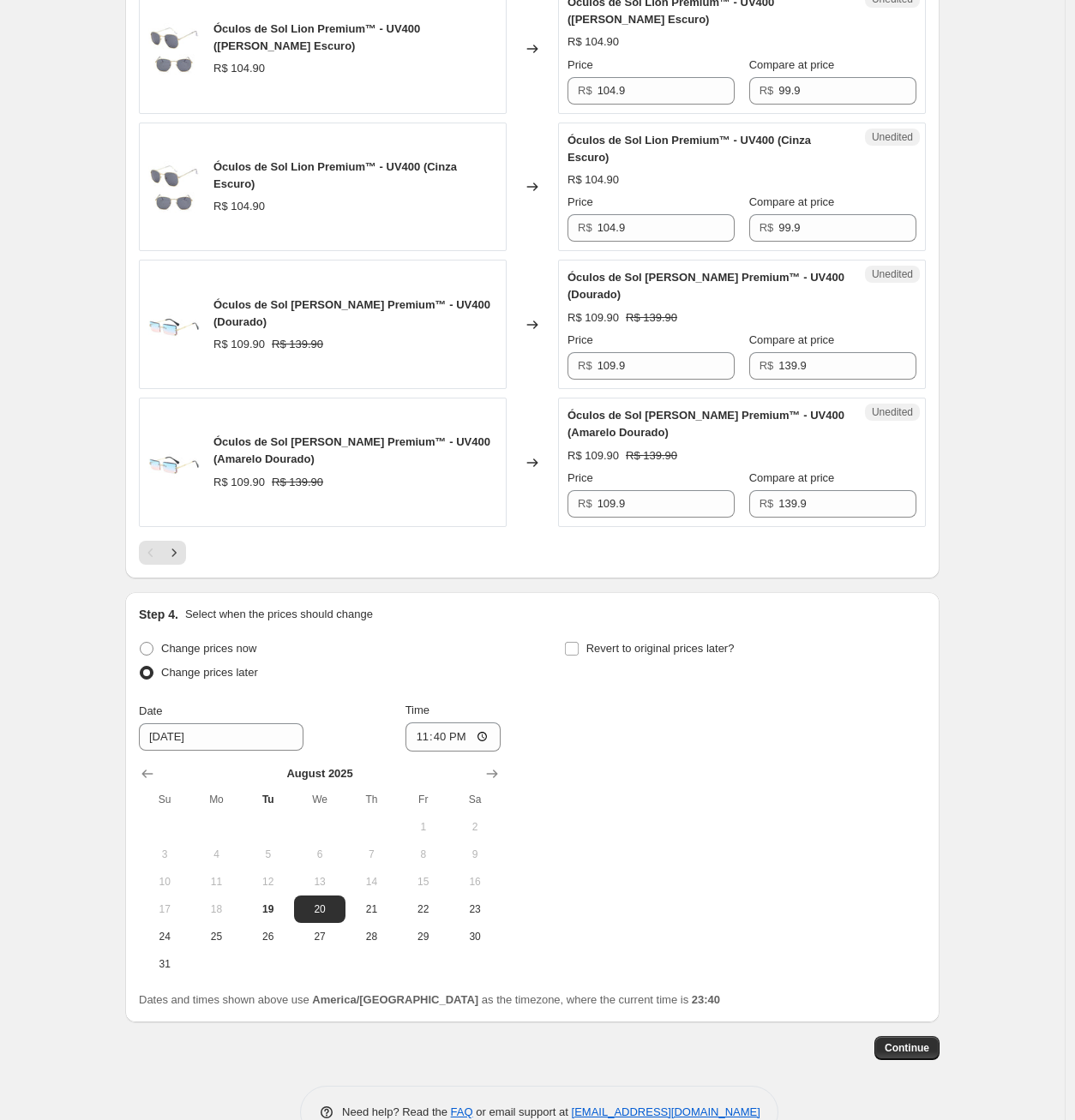
scroll to position [2775, 0]
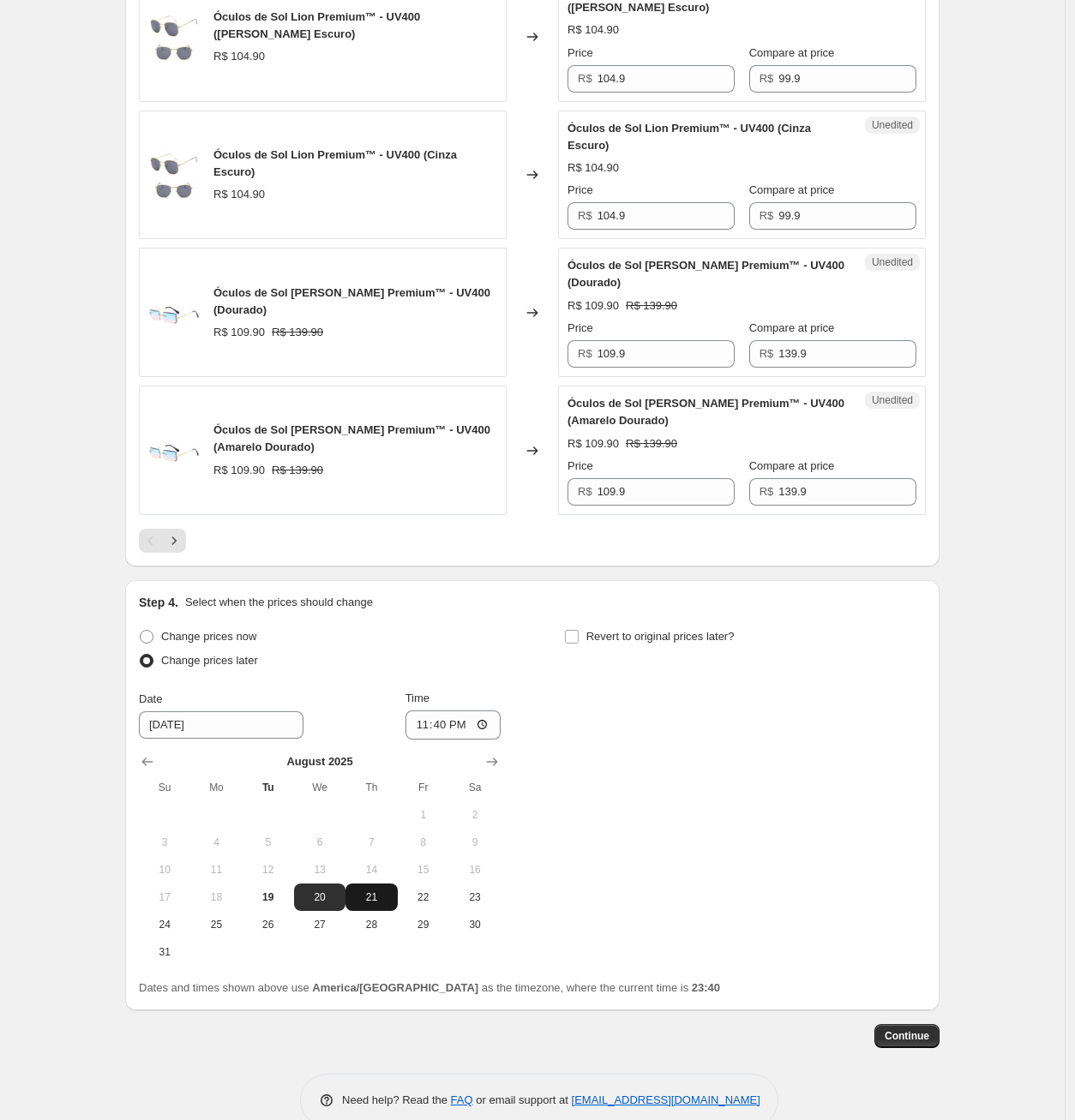
click at [375, 902] on span "21" at bounding box center [371, 897] width 38 height 13
type input "[DATE]"
click at [443, 729] on input "23:40" at bounding box center [453, 724] width 96 height 29
type input "00:00"
click at [646, 789] on div "Change prices now Change prices later Date [DATE] Time 00:00 [DATE] Su Mo Tu We…" at bounding box center [532, 795] width 787 height 341
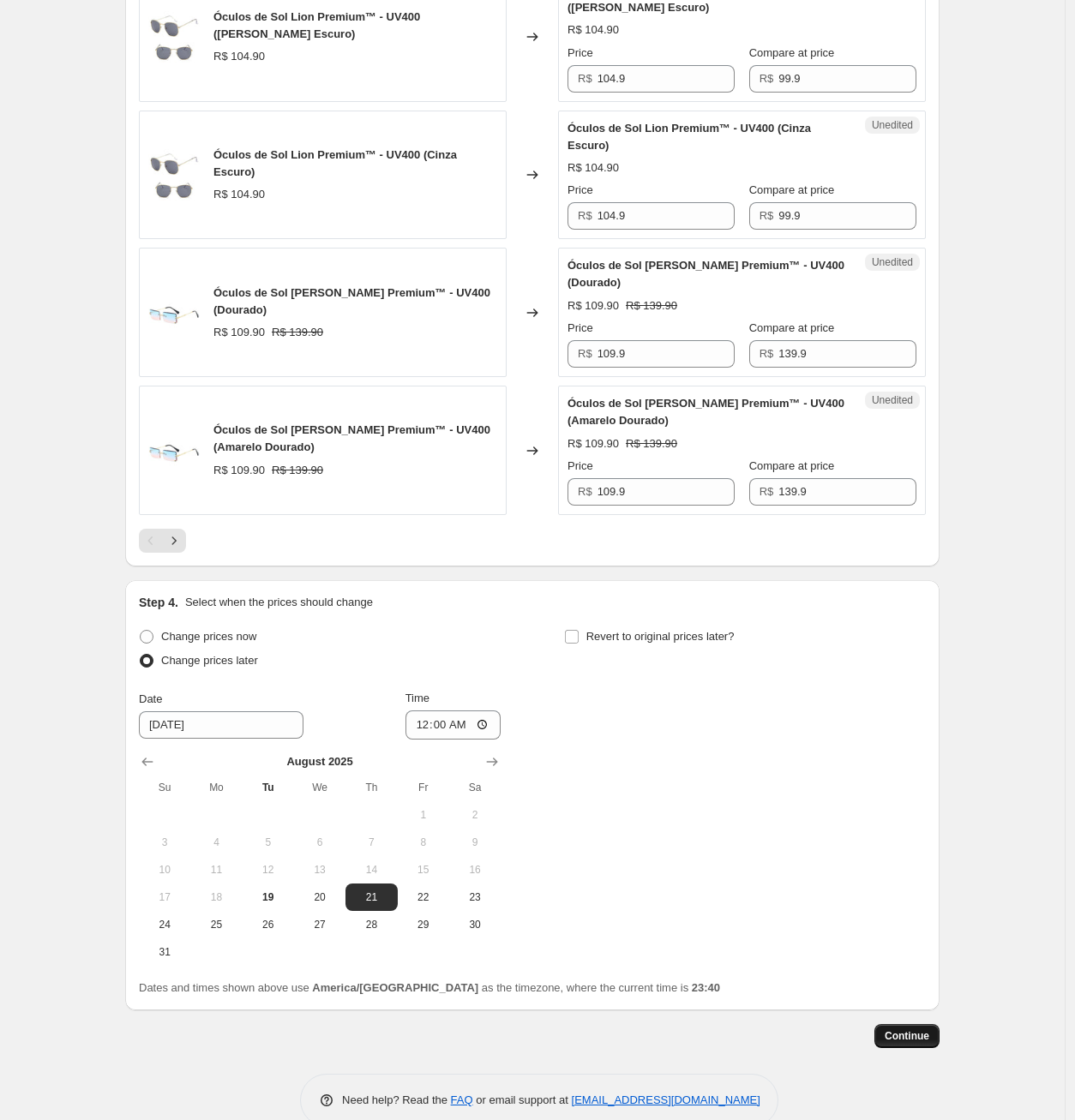
click at [895, 1040] on span "Continue" at bounding box center [907, 1035] width 44 height 13
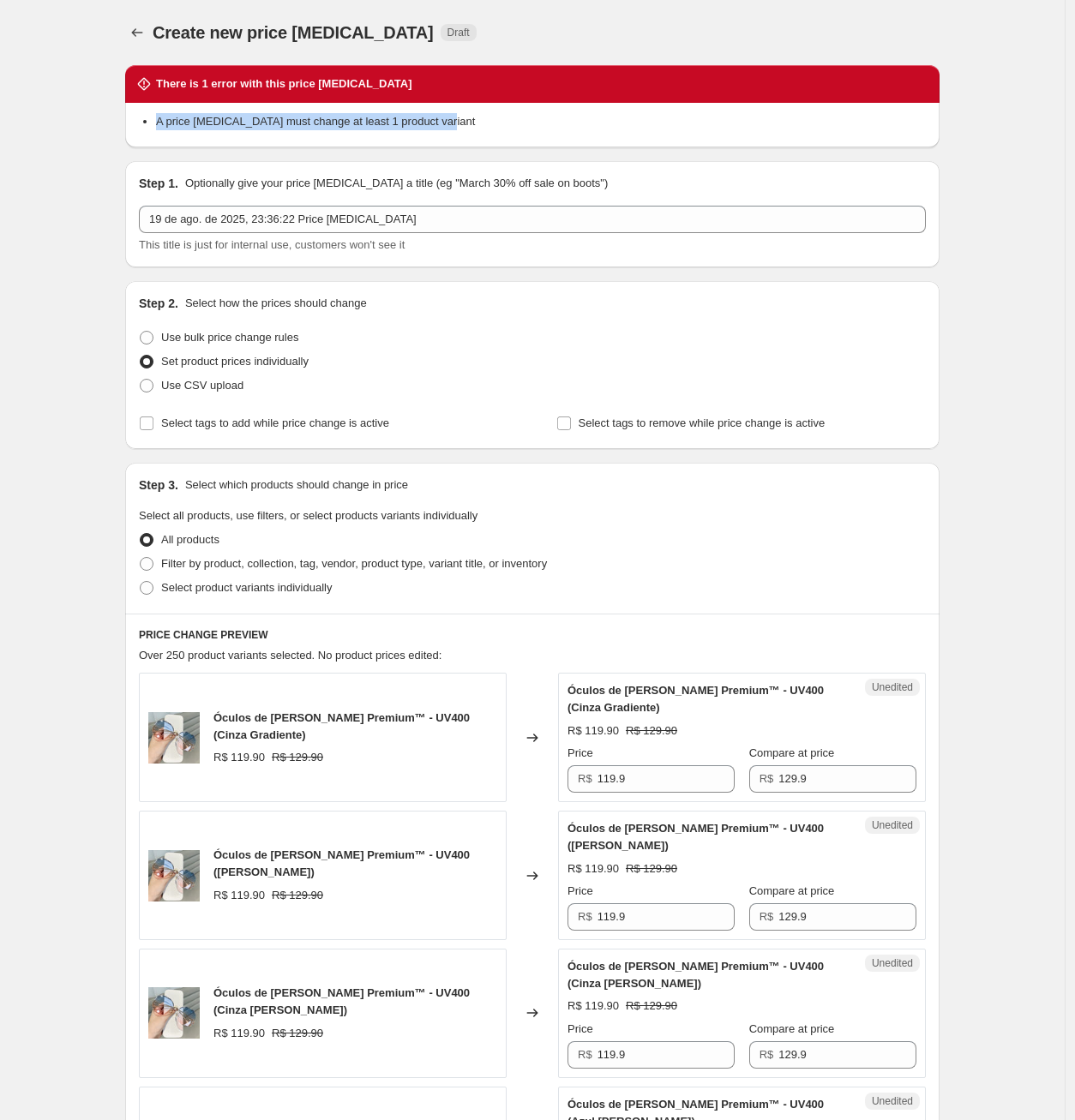
drag, startPoint x: 487, startPoint y: 123, endPoint x: 159, endPoint y: 141, distance: 328.5
click at [159, 141] on div "A price [MEDICAL_DATA] must change at least 1 product variant" at bounding box center [532, 125] width 815 height 44
click at [147, 130] on div at bounding box center [147, 130] width 0 height 0
click at [151, 342] on span at bounding box center [146, 337] width 13 height 13
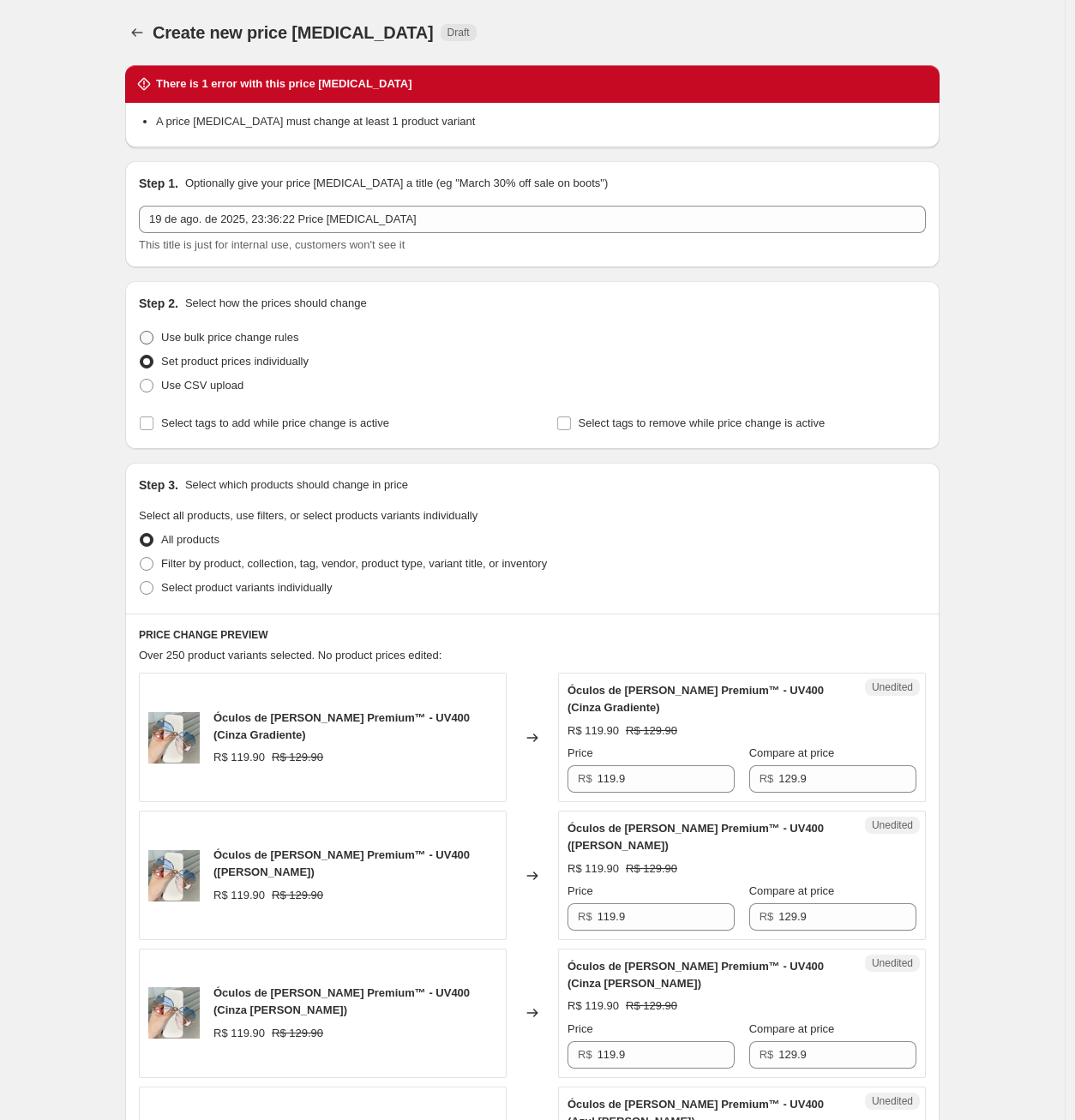
click at [141, 332] on input "Use bulk price change rules" at bounding box center [140, 331] width 1 height 1
radio input "true"
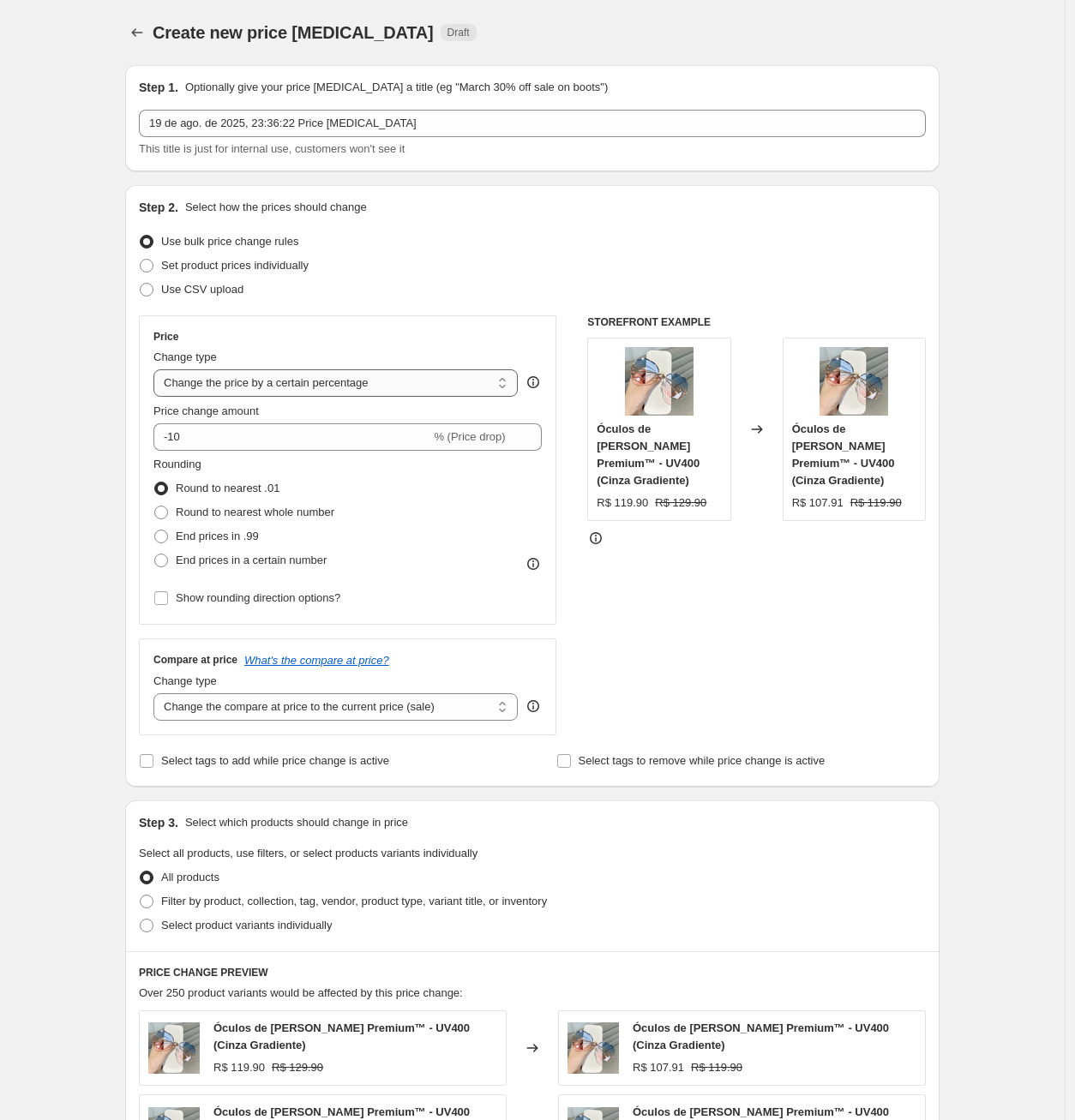
click at [271, 384] on select "Change the price to a certain amount Change the price by a certain amount Chang…" at bounding box center [335, 382] width 364 height 27
click at [273, 384] on select "Change the price to a certain amount Change the price by a certain amount Chang…" at bounding box center [335, 382] width 364 height 27
click at [254, 345] on div "Price Change type Change the price to a certain amount Change the price by a ce…" at bounding box center [347, 470] width 388 height 281
drag, startPoint x: 148, startPoint y: 329, endPoint x: 254, endPoint y: 360, distance: 110.4
click at [254, 360] on div "Price Change type Change the price to a certain amount Change the price by a ce…" at bounding box center [347, 469] width 417 height 309
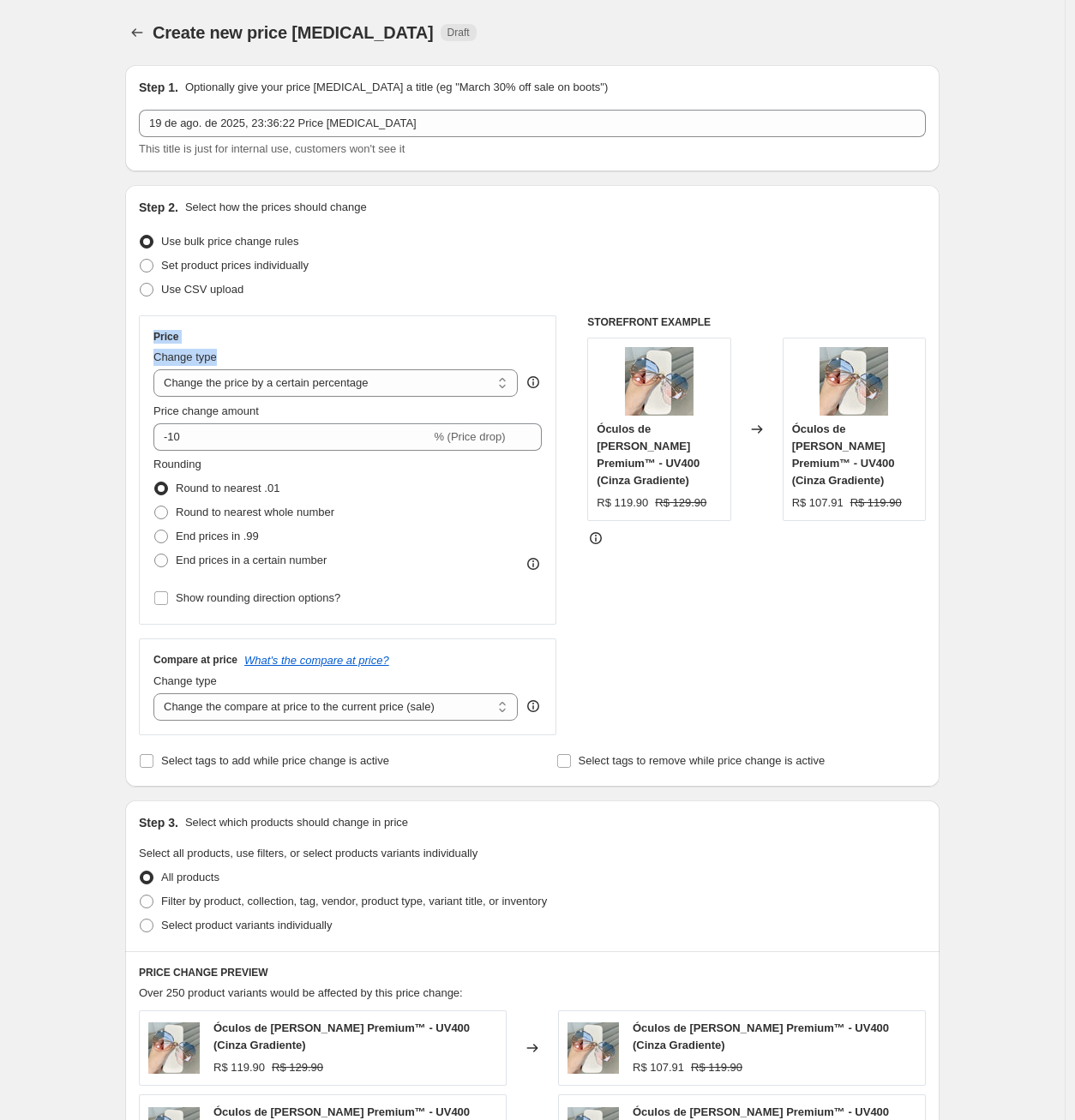
click at [244, 366] on div at bounding box center [244, 366] width 0 height 0
click at [88, 328] on div "Create new price [MEDICAL_DATA]. This page is ready Create new price [MEDICAL_D…" at bounding box center [532, 1031] width 1064 height 2061
click at [513, 381] on select "Change the price to a certain amount Change the price by a certain amount Chang…" at bounding box center [335, 382] width 364 height 27
click at [522, 350] on div "Change type Change the price to a certain amount Change the price by a certain …" at bounding box center [347, 373] width 388 height 48
click at [303, 711] on select "Change the compare at price to the current price (sale) Change the compare at p…" at bounding box center [335, 707] width 364 height 27
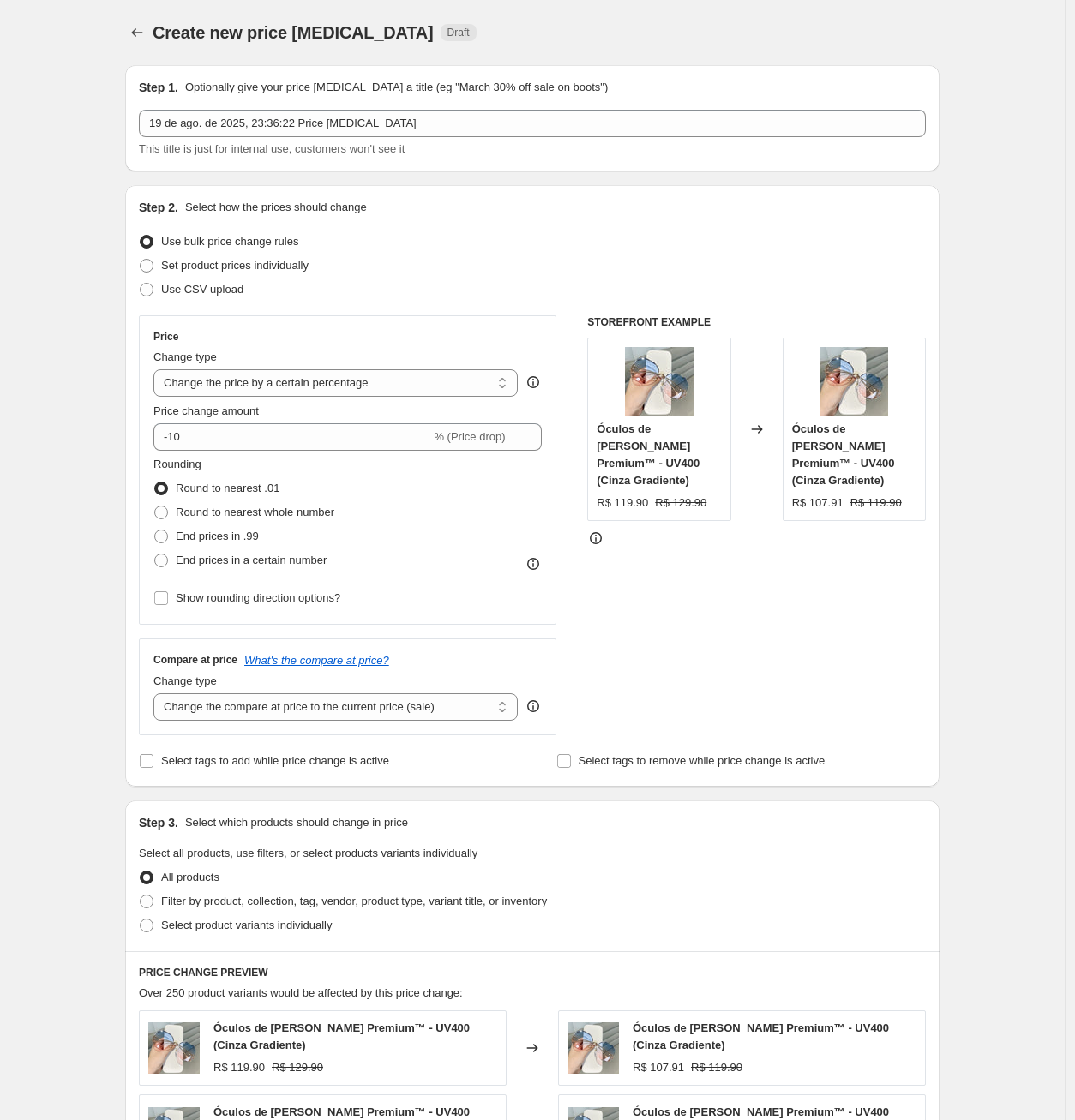
click at [91, 610] on div "Create new price [MEDICAL_DATA]. This page is ready Create new price [MEDICAL_D…" at bounding box center [532, 1031] width 1064 height 2061
click at [390, 386] on select "Change the price to a certain amount Change the price by a certain amount Chang…" at bounding box center [335, 382] width 364 height 27
select select "to"
click at [158, 369] on select "Change the price to a certain amount Change the price by a certain amount Chang…" at bounding box center [335, 382] width 364 height 27
type input "80.00"
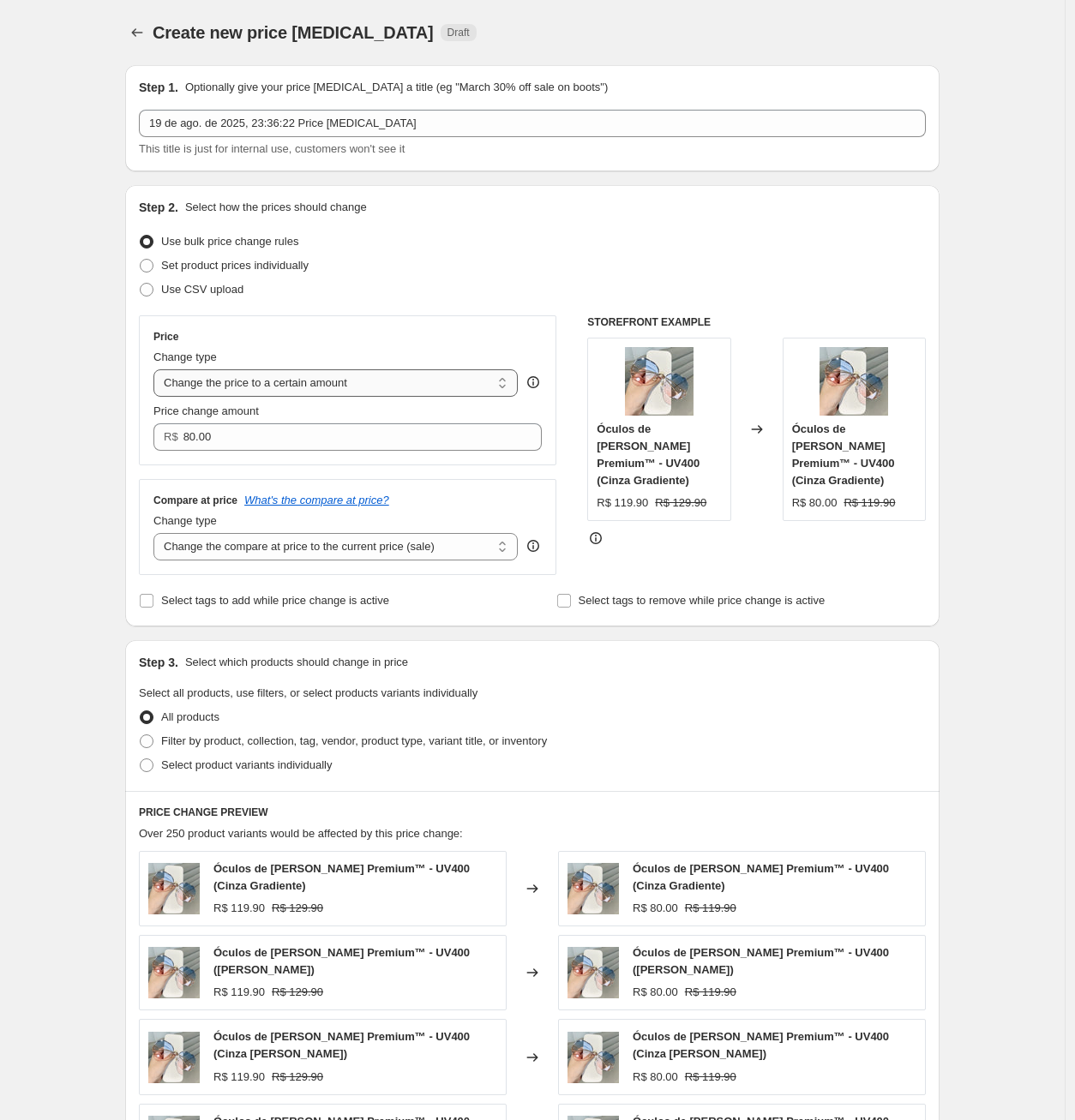
click at [378, 394] on select "Change the price to a certain amount Change the price by a certain amount Chang…" at bounding box center [335, 382] width 364 height 27
select select "by"
click at [158, 369] on select "Change the price to a certain amount Change the price by a certain amount Chang…" at bounding box center [335, 382] width 364 height 27
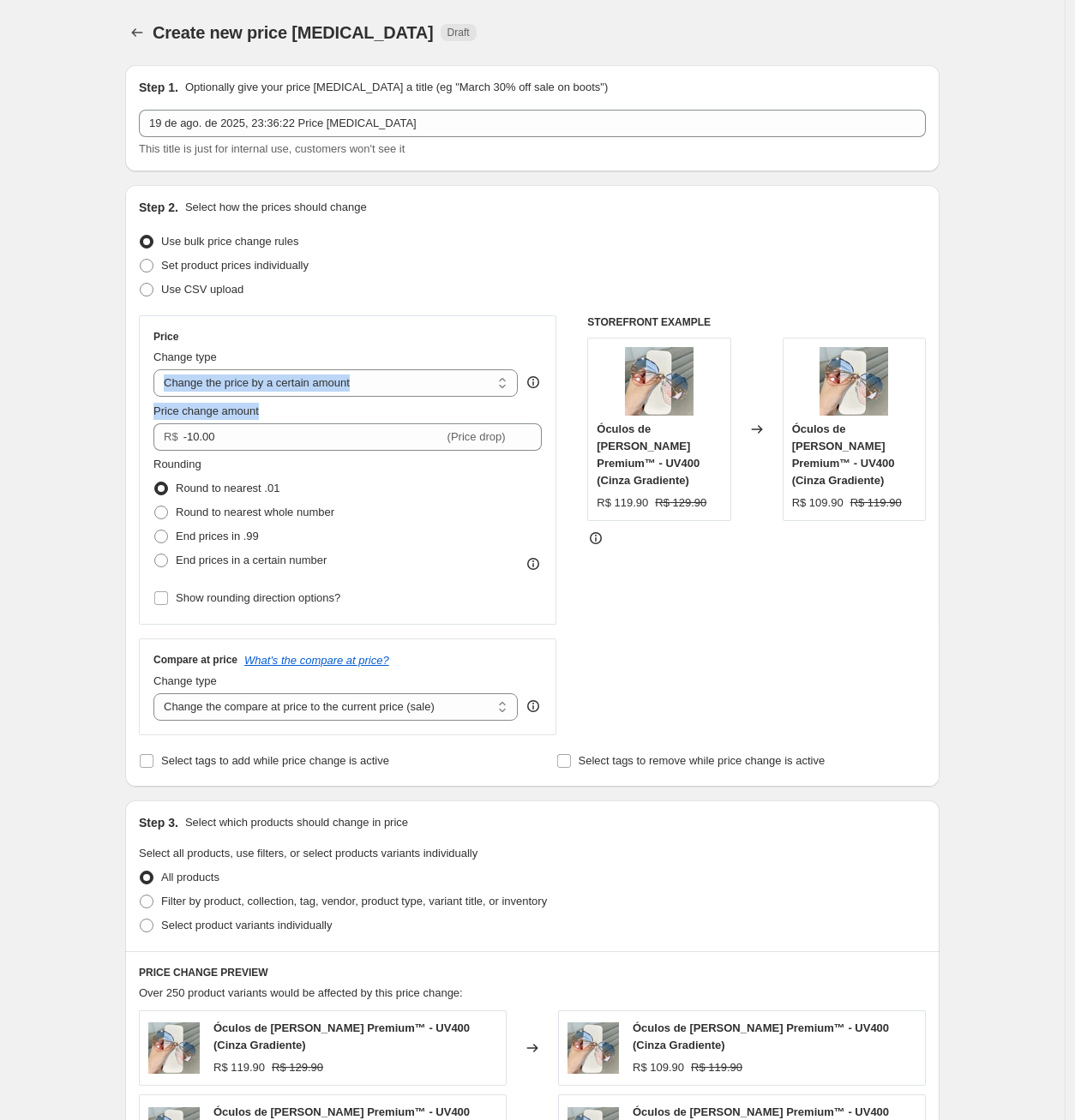
drag, startPoint x: 398, startPoint y: 350, endPoint x: 336, endPoint y: 406, distance: 83.5
click at [336, 406] on div "Price Change type Change the price to a certain amount Change the price by a ce…" at bounding box center [347, 470] width 388 height 281
click at [326, 420] on div at bounding box center [326, 420] width 0 height 0
click at [113, 454] on div "Create new price [MEDICAL_DATA]. This page is ready Create new price [MEDICAL_D…" at bounding box center [532, 1031] width 855 height 2061
click at [349, 384] on select "Change the price to a certain amount Change the price by a certain amount Chang…" at bounding box center [335, 382] width 364 height 27
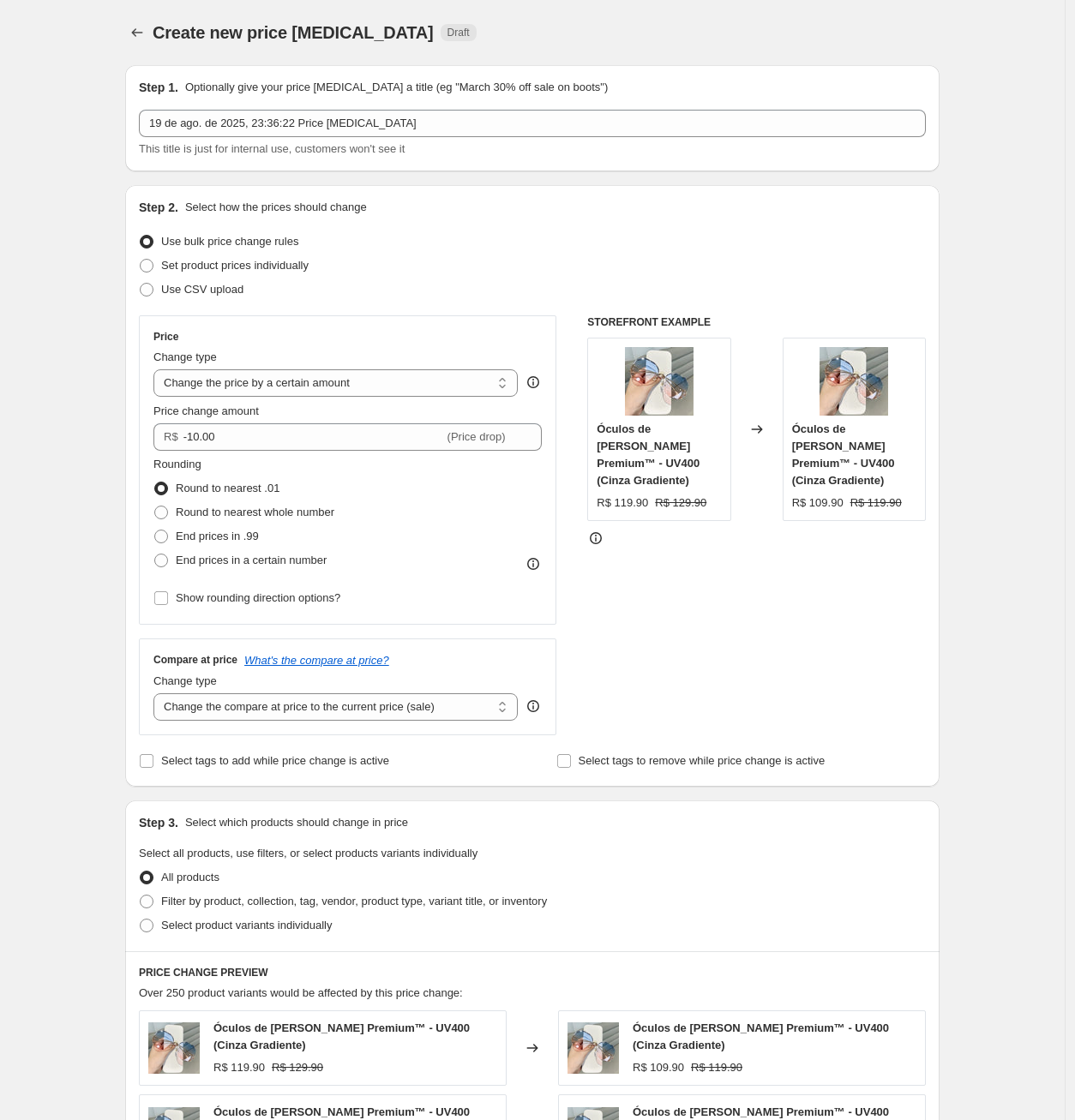
click at [75, 411] on div "Create new price [MEDICAL_DATA]. This page is ready Create new price [MEDICAL_D…" at bounding box center [532, 1031] width 1064 height 2061
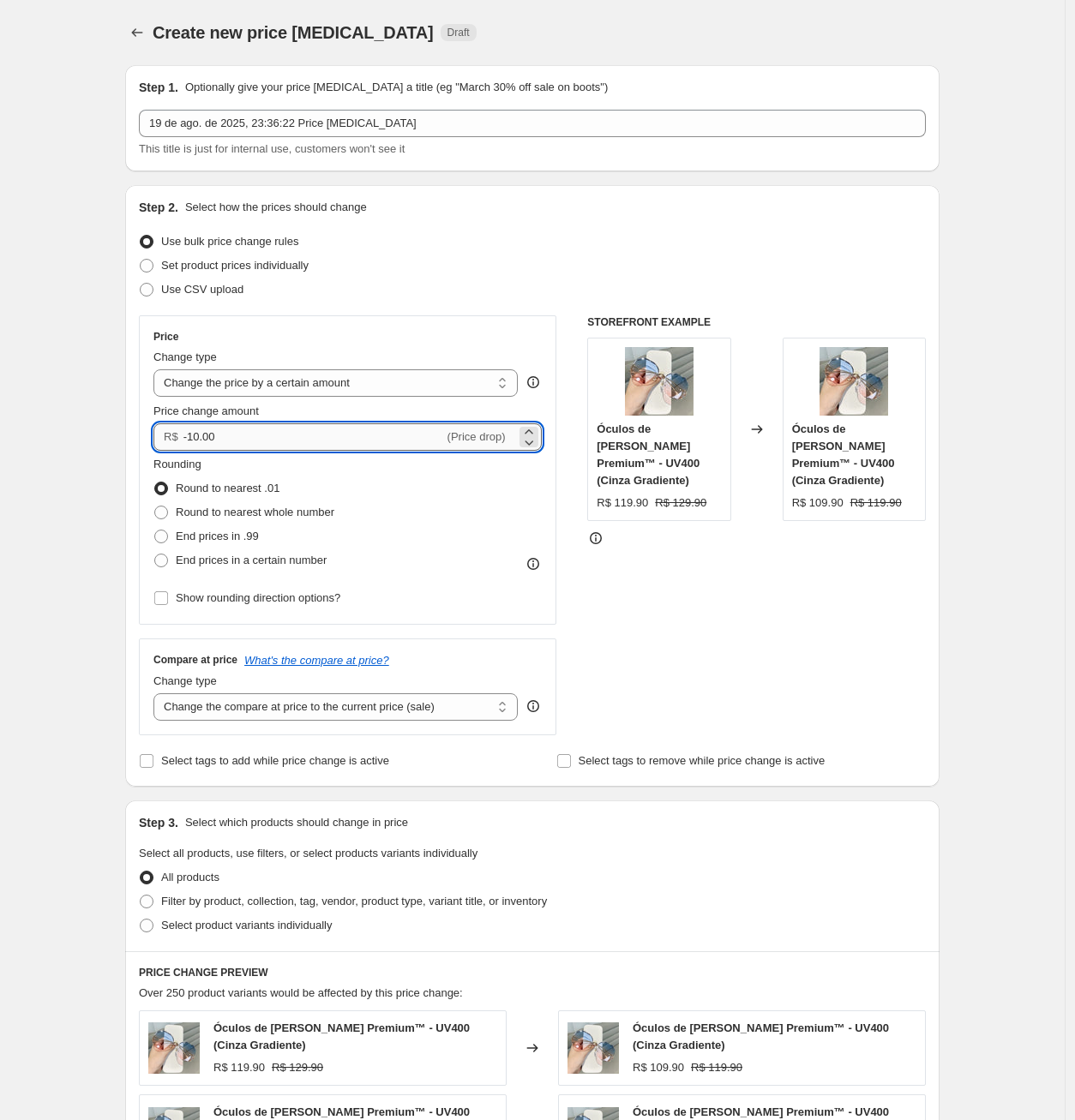
click at [229, 441] on input "-10.00" at bounding box center [313, 436] width 260 height 27
click at [528, 430] on icon at bounding box center [529, 431] width 17 height 17
click at [527, 430] on icon at bounding box center [529, 431] width 17 height 17
drag, startPoint x: 527, startPoint y: 430, endPoint x: 382, endPoint y: 444, distance: 145.7
click at [525, 430] on icon at bounding box center [529, 431] width 17 height 17
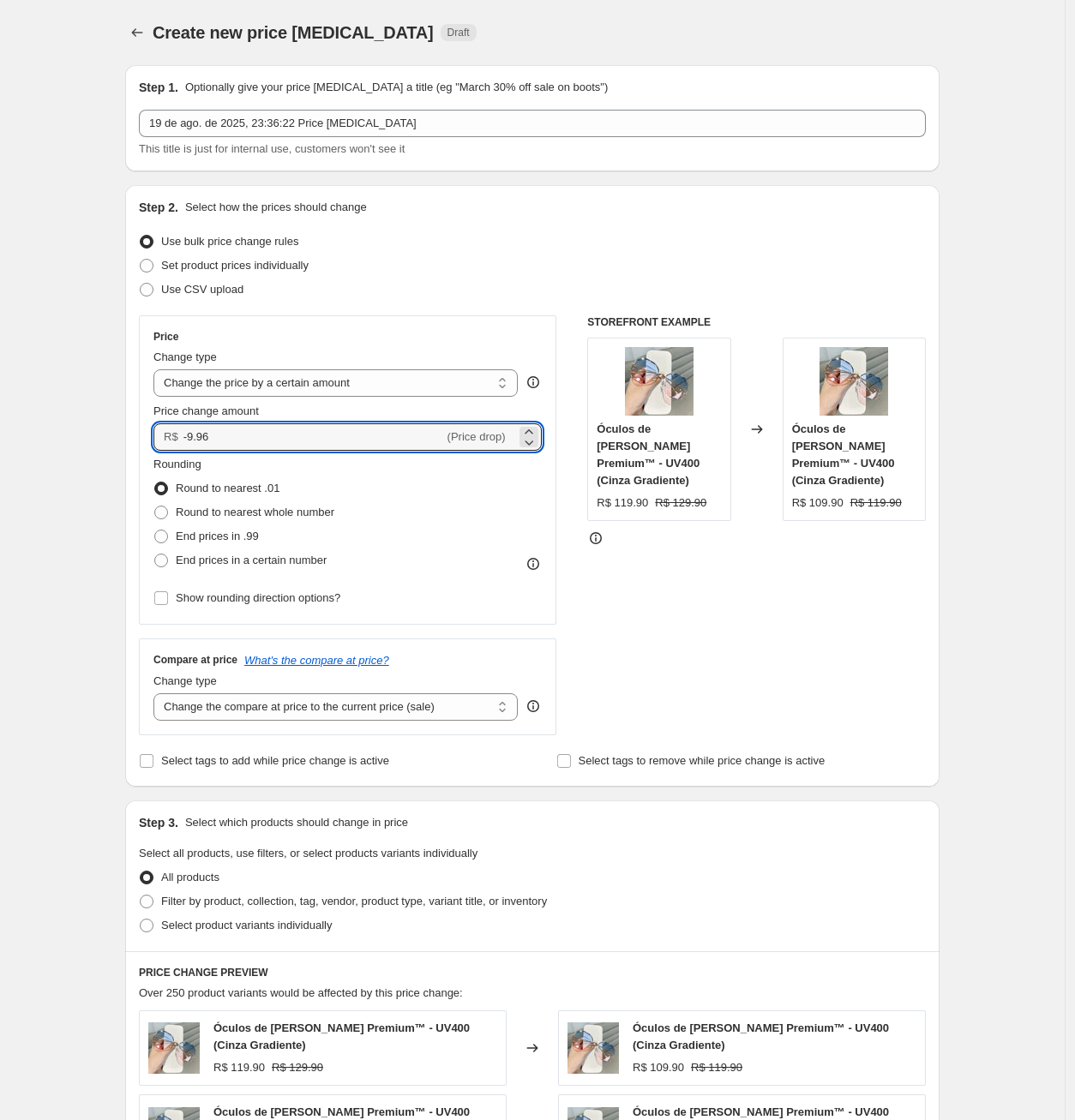
drag, startPoint x: 272, startPoint y: 438, endPoint x: 135, endPoint y: 422, distance: 137.9
click at [142, 425] on div "Step 2. Select how the prices should change Use bulk price change rules Set pro…" at bounding box center [532, 485] width 815 height 601
type input "10.00"
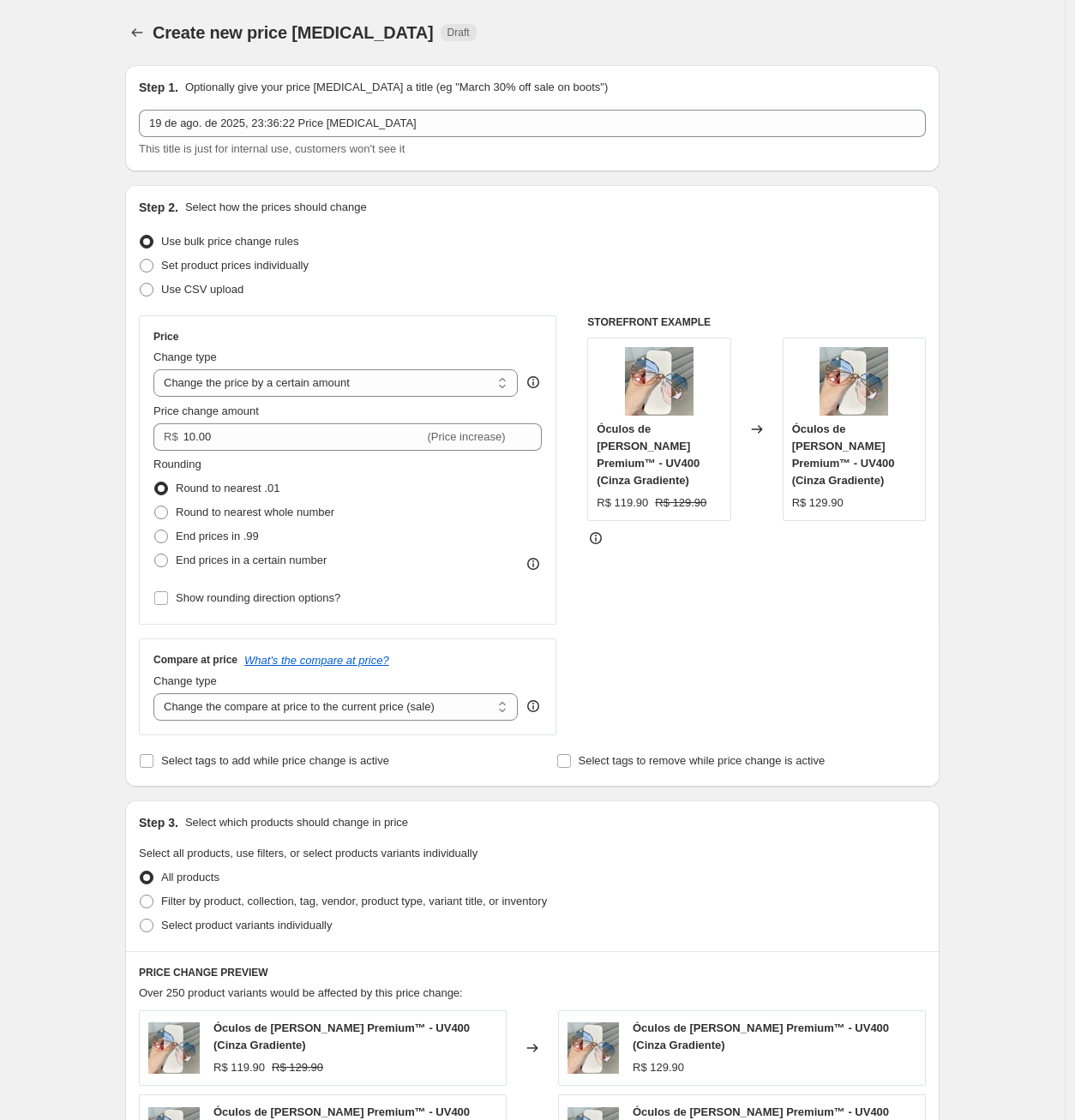
click at [75, 430] on div "Create new price [MEDICAL_DATA]. This page is ready Create new price [MEDICAL_D…" at bounding box center [532, 1031] width 1064 height 2061
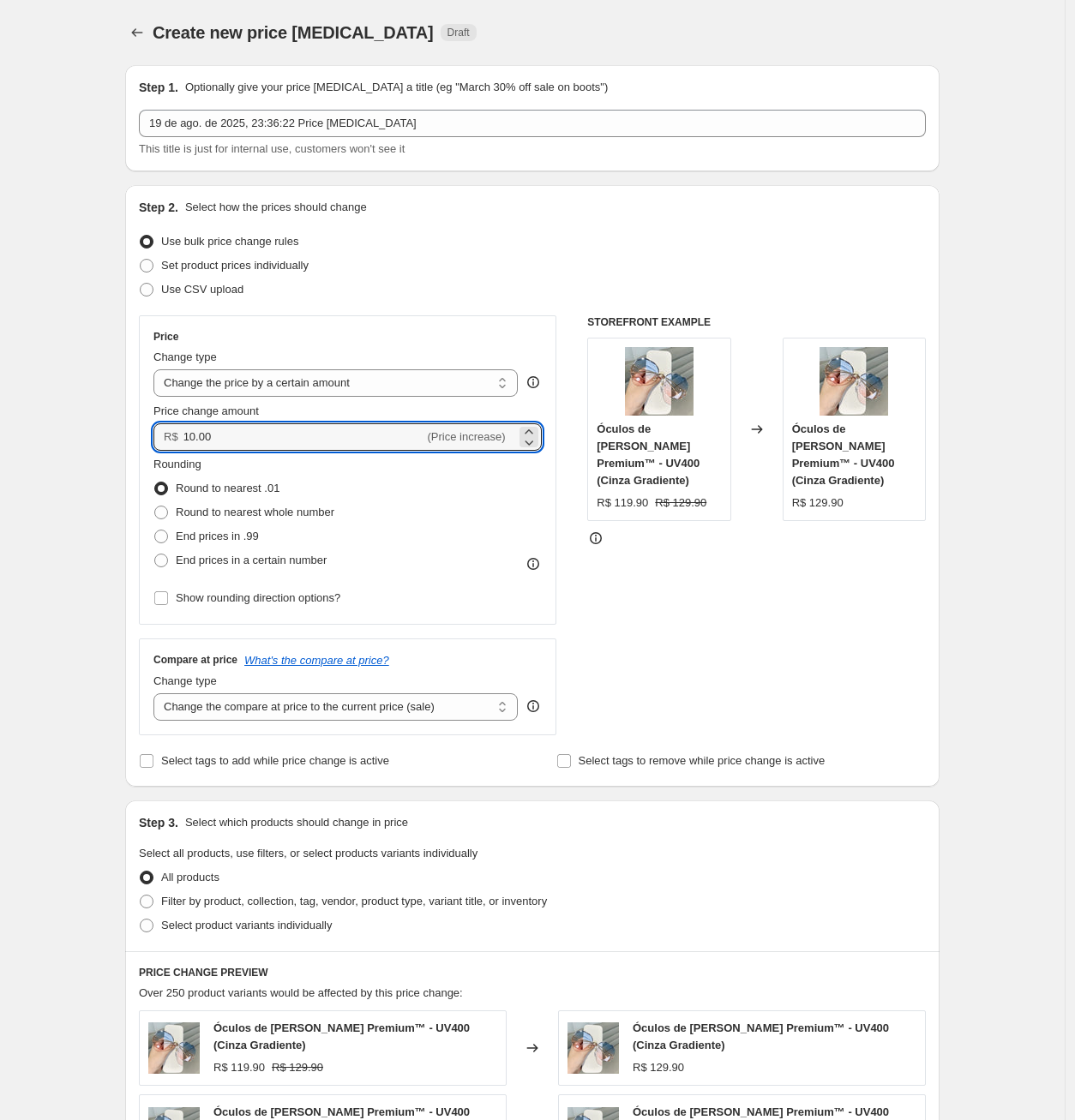
drag, startPoint x: 247, startPoint y: 436, endPoint x: 140, endPoint y: 436, distance: 107.0
click at [147, 438] on div "Price Change type Change the price to a certain amount Change the price by a ce…" at bounding box center [347, 469] width 417 height 309
type input "0.00"
click at [107, 455] on div "Create new price [MEDICAL_DATA]. This page is ready Create new price [MEDICAL_D…" at bounding box center [532, 1031] width 1064 height 2061
drag, startPoint x: 229, startPoint y: 445, endPoint x: 123, endPoint y: 437, distance: 106.3
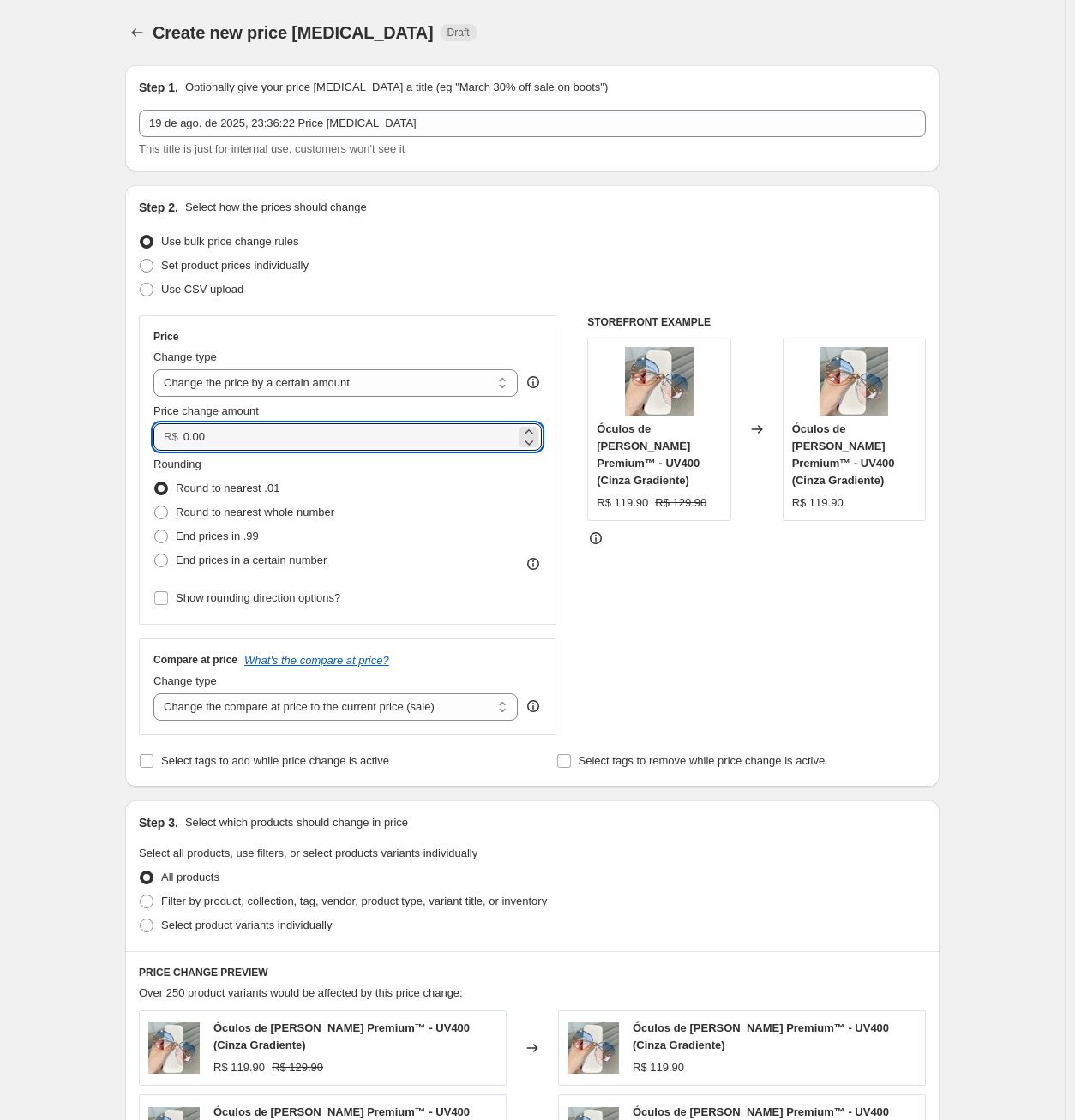
click at [123, 437] on div "Step 1. Optionally give your price [MEDICAL_DATA] a title (eg "March 30% off sa…" at bounding box center [525, 1004] width 828 height 1905
click at [120, 466] on div "Step 1. Optionally give your price [MEDICAL_DATA] a title (eg "March 30% off sa…" at bounding box center [525, 1004] width 828 height 1905
drag, startPoint x: 241, startPoint y: 442, endPoint x: 147, endPoint y: 436, distance: 94.2
click at [148, 437] on div "Price Change type Change the price to a certain amount Change the price by a ce…" at bounding box center [347, 469] width 417 height 309
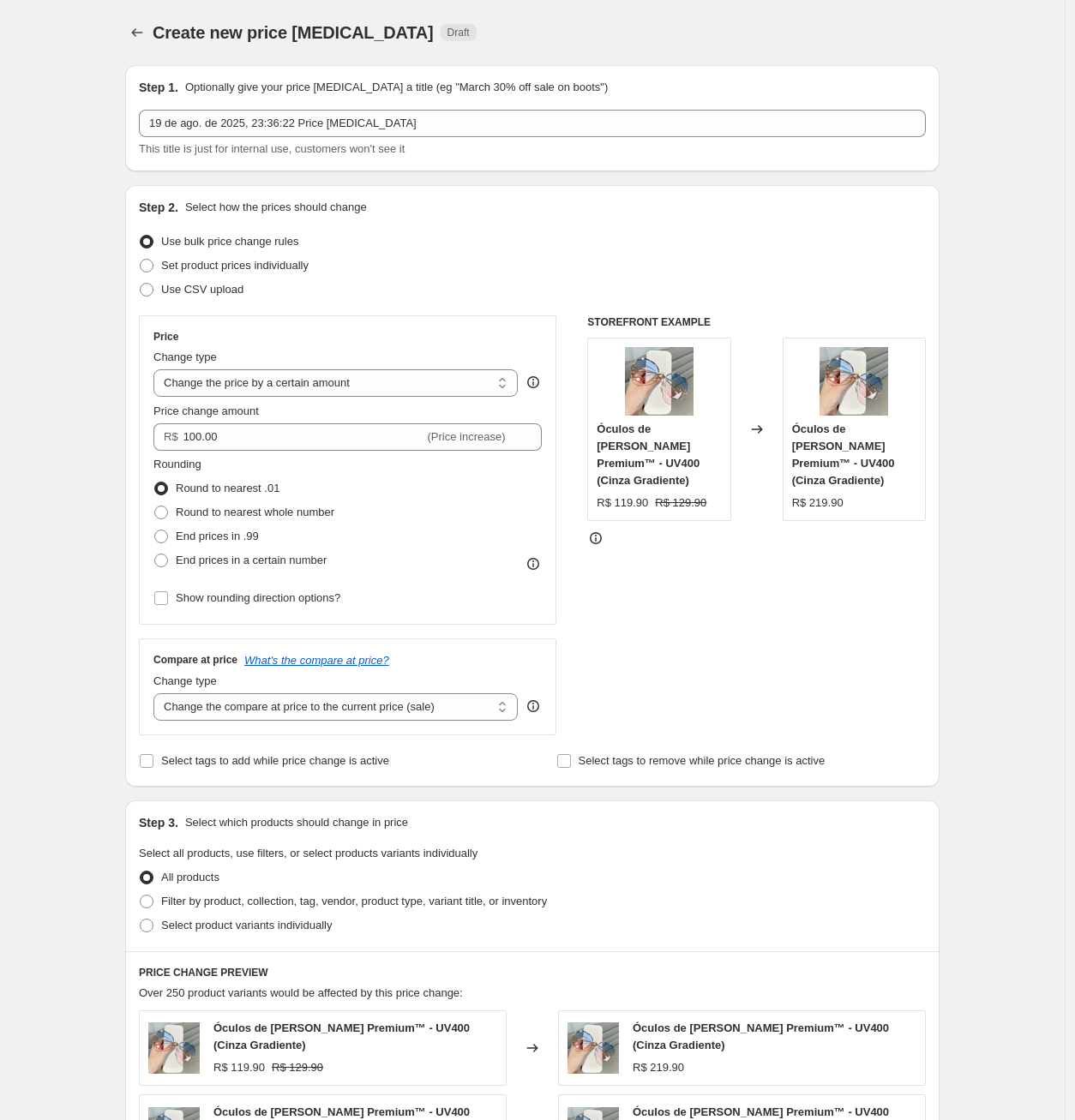
click at [80, 472] on div "Create new price [MEDICAL_DATA]. This page is ready Create new price [MEDICAL_D…" at bounding box center [532, 1031] width 1064 height 2061
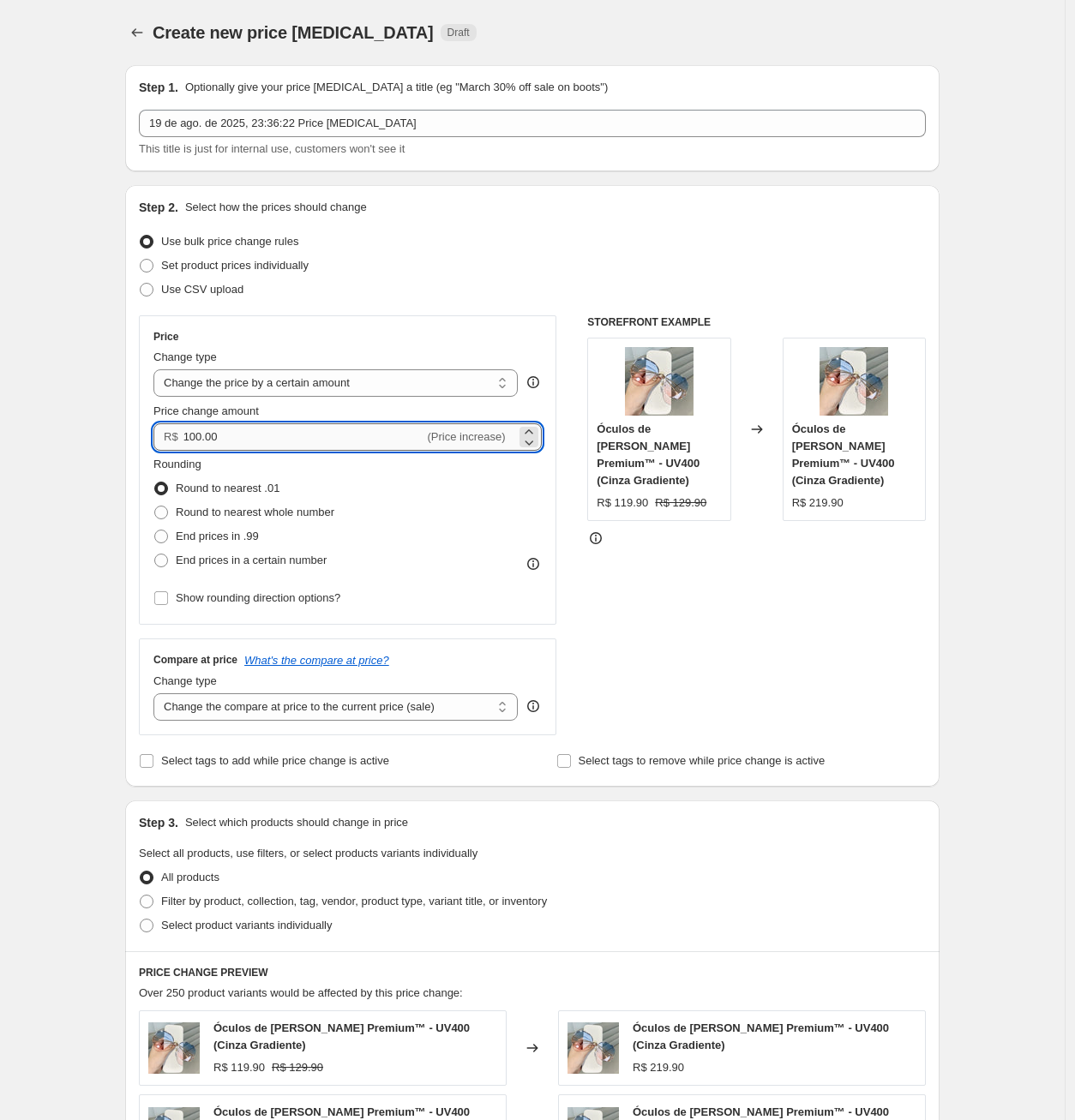
click at [236, 436] on input "100.00" at bounding box center [304, 436] width 241 height 27
click at [92, 438] on div "Create new price [MEDICAL_DATA]. This page is ready Create new price [MEDICAL_D…" at bounding box center [532, 1031] width 1064 height 2061
drag, startPoint x: 240, startPoint y: 436, endPoint x: 117, endPoint y: 418, distance: 124.3
click at [120, 420] on div "Step 1. Optionally give your price [MEDICAL_DATA] a title (eg "March 30% off sa…" at bounding box center [525, 1004] width 828 height 1905
type input "10.00"
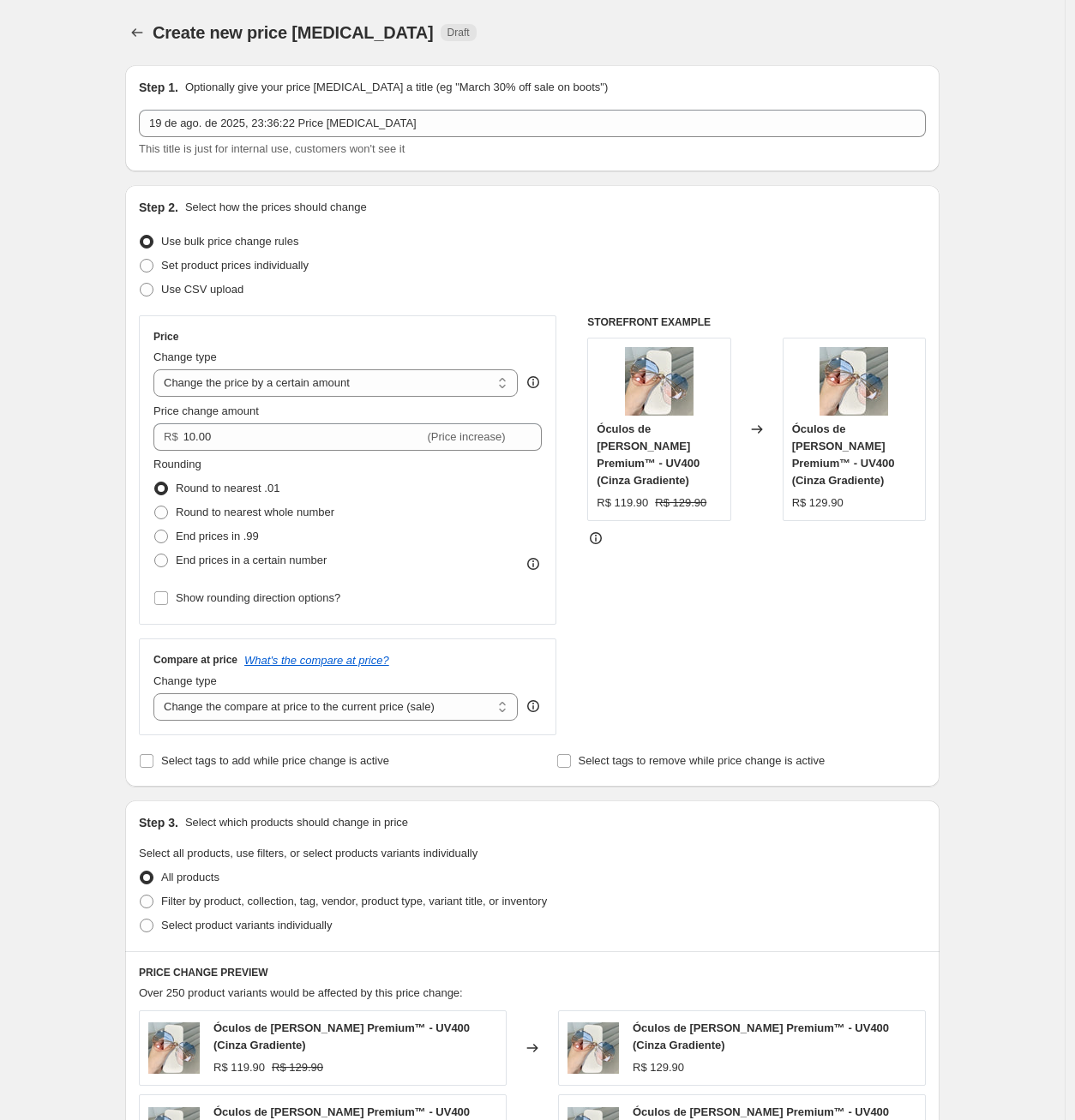
click at [93, 436] on div "Create new price [MEDICAL_DATA]. This page is ready Create new price [MEDICAL_D…" at bounding box center [532, 1031] width 1064 height 2061
drag, startPoint x: 155, startPoint y: 467, endPoint x: 343, endPoint y: 567, distance: 212.9
click at [343, 567] on div "Price Change type Change the price to a certain amount Change the price by a ce…" at bounding box center [347, 469] width 417 height 309
click at [332, 569] on div at bounding box center [332, 569] width 0 height 0
click at [45, 500] on div "Create new price [MEDICAL_DATA]. This page is ready Create new price [MEDICAL_D…" at bounding box center [532, 1031] width 1064 height 2061
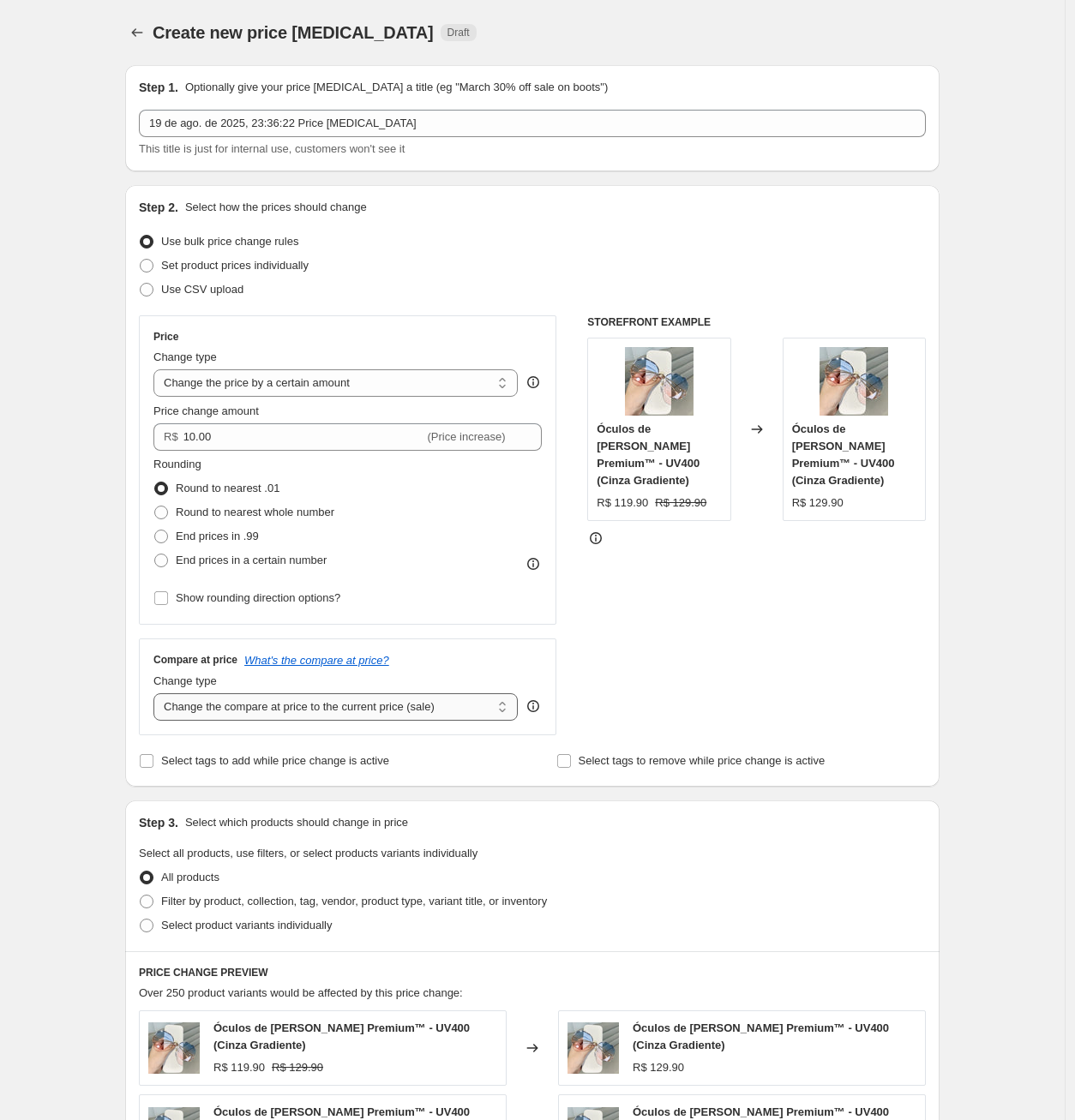
click at [399, 713] on select "Change the compare at price to the current price (sale) Change the compare at p…" at bounding box center [335, 707] width 364 height 27
drag, startPoint x: 399, startPoint y: 713, endPoint x: 418, endPoint y: 713, distance: 19.0
click at [399, 713] on select "Change the compare at price to the current price (sale) Change the compare at p…" at bounding box center [335, 707] width 364 height 27
